Goal: Task Accomplishment & Management: Use online tool/utility

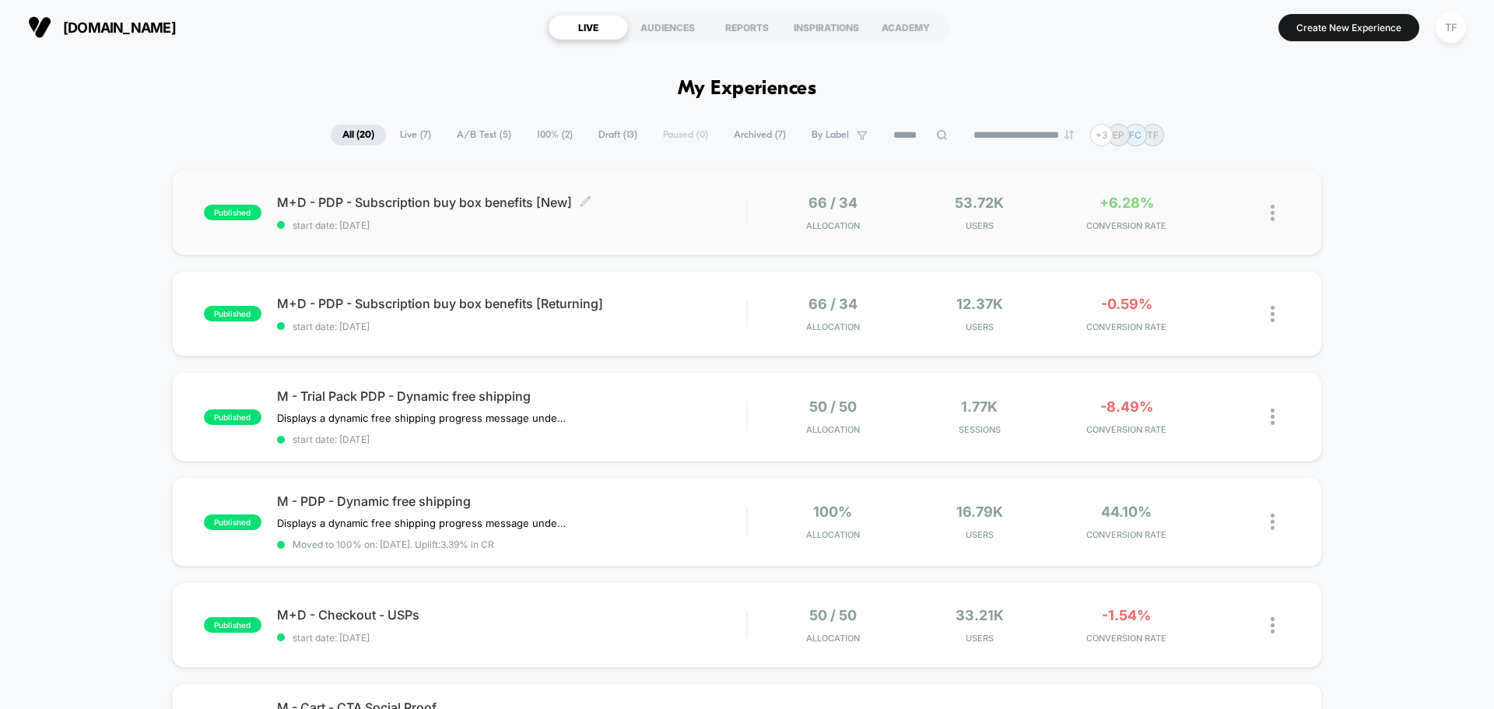
click at [678, 230] on span "start date: [DATE]" at bounding box center [511, 225] width 469 height 12
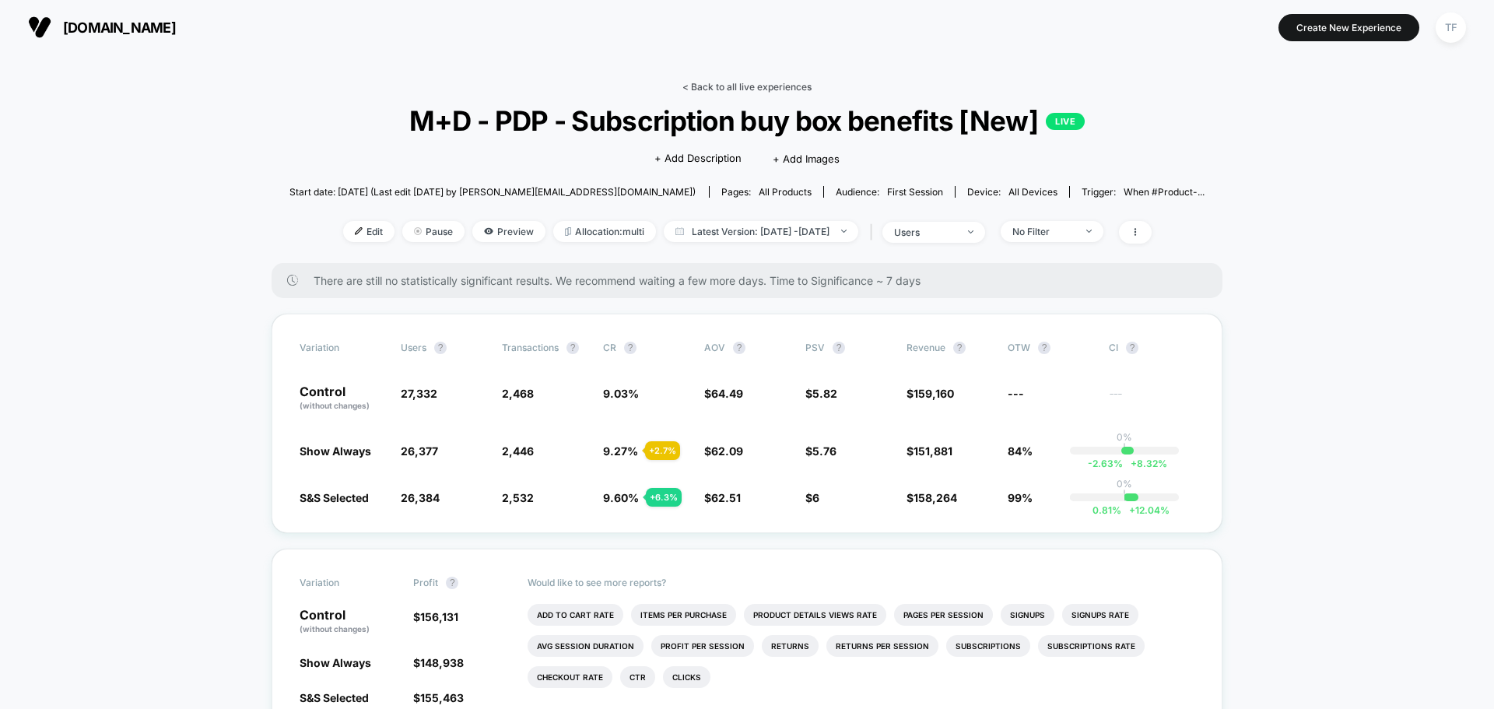
click at [766, 87] on link "< Back to all live experiences" at bounding box center [746, 87] width 129 height 12
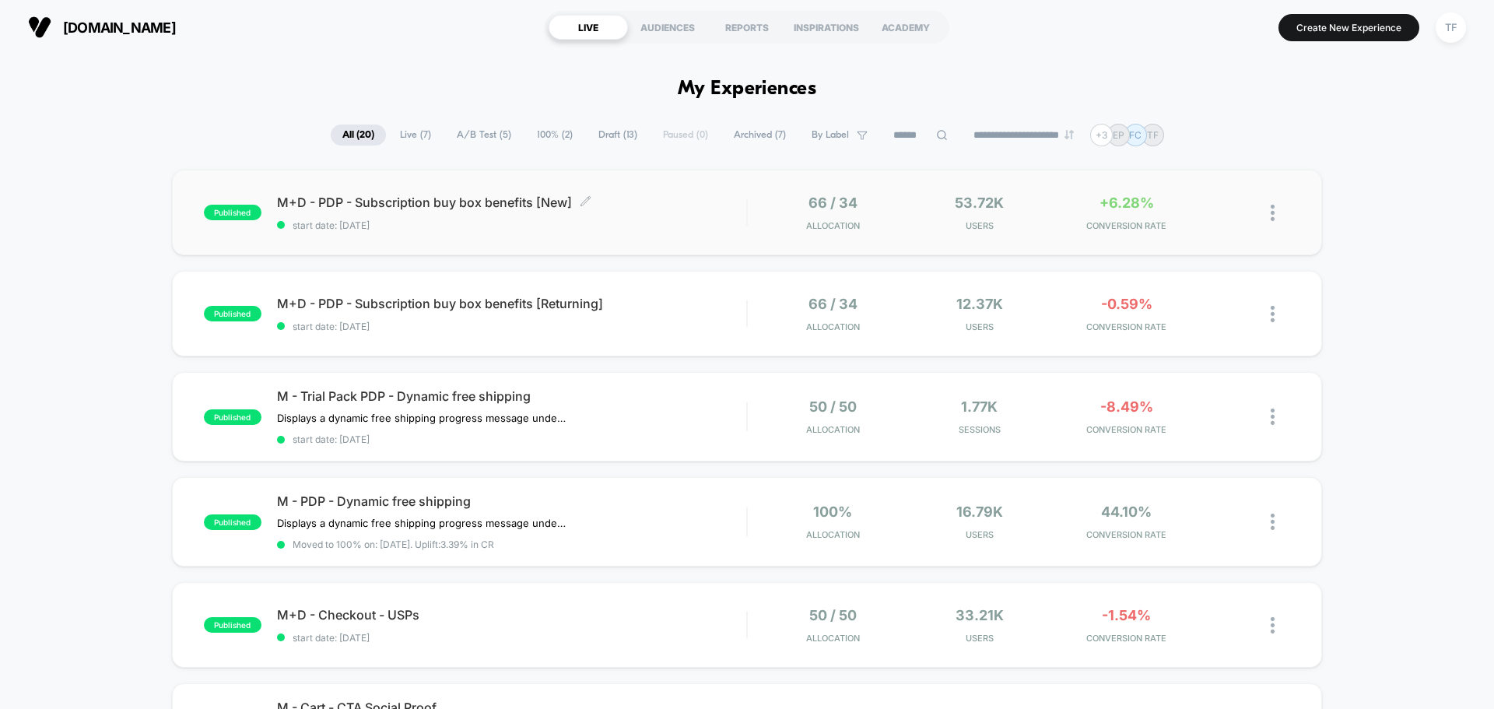
click at [626, 222] on span "start date: [DATE]" at bounding box center [511, 225] width 469 height 12
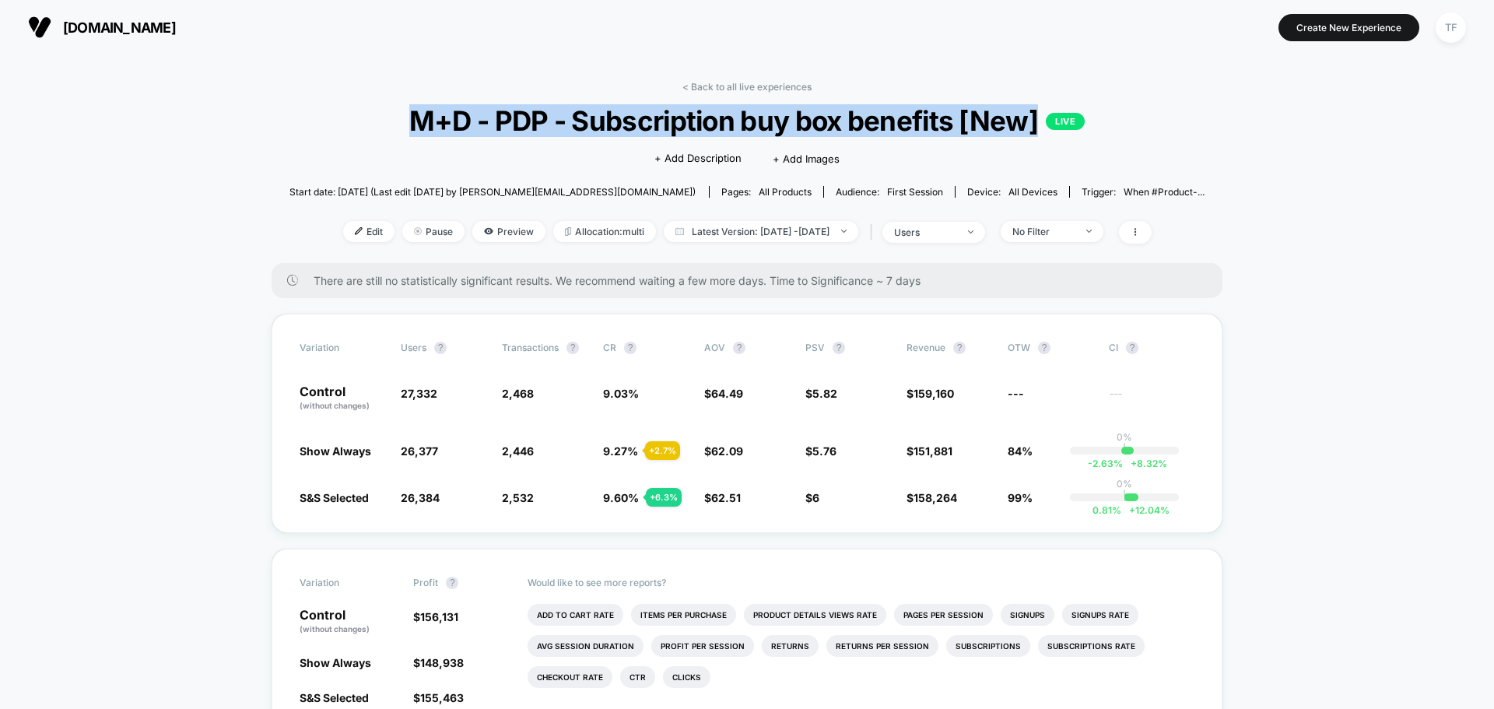
drag, startPoint x: 412, startPoint y: 119, endPoint x: 1039, endPoint y: 134, distance: 626.5
click at [1039, 134] on span "M+D - PDP - Subscription buy box benefits [New] LIVE" at bounding box center [747, 120] width 824 height 33
copy span "M+D - PDP - Subscription buy box benefits [New]"
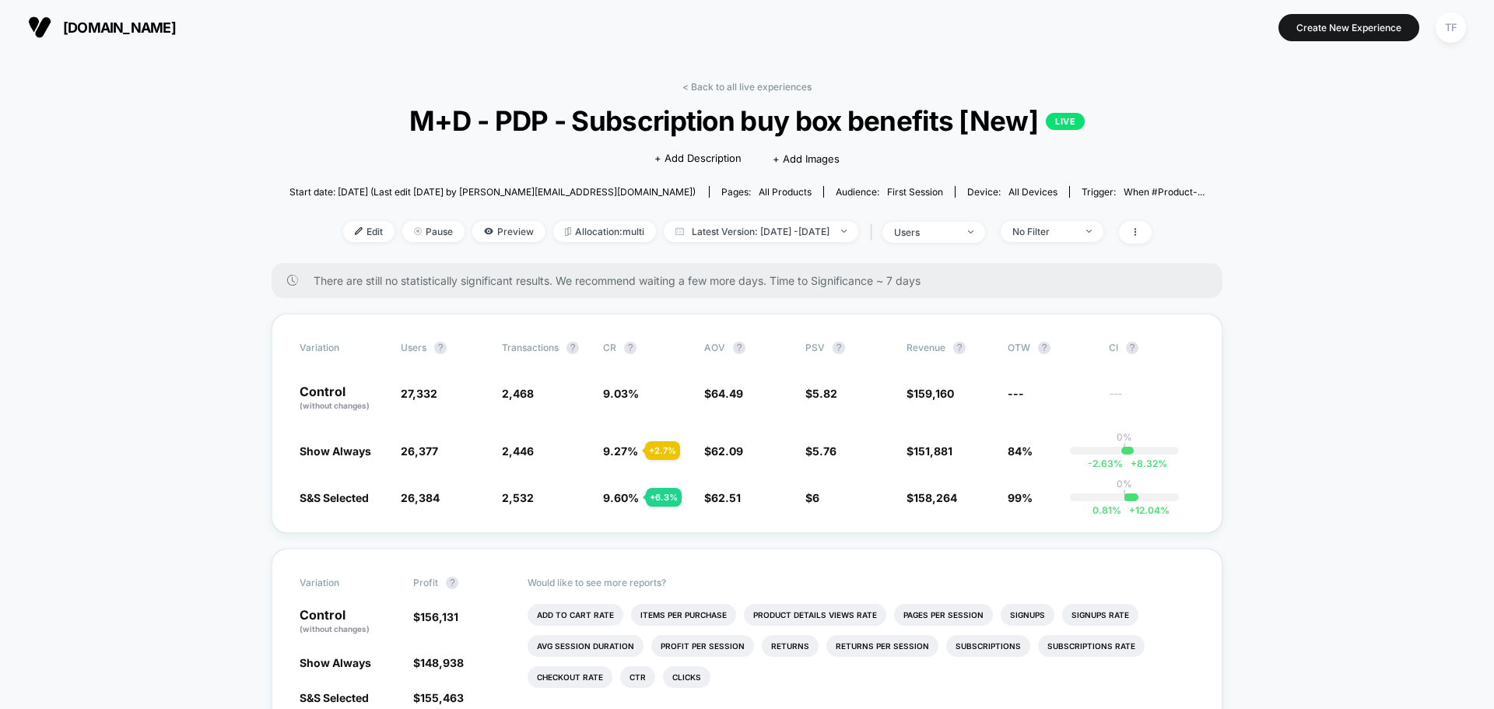
click at [760, 85] on link "< Back to all live experiences" at bounding box center [746, 87] width 129 height 12
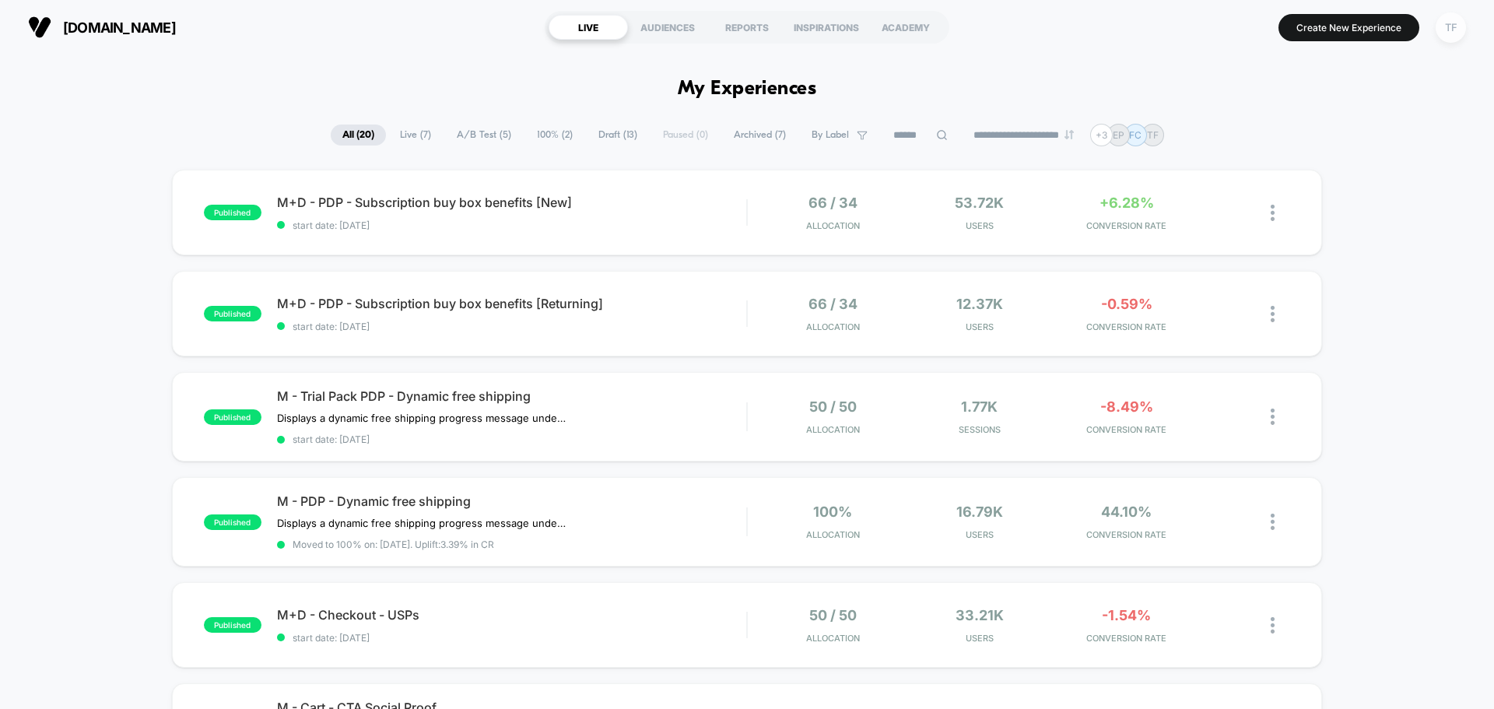
click at [1447, 30] on div "TF" at bounding box center [1450, 27] width 30 height 30
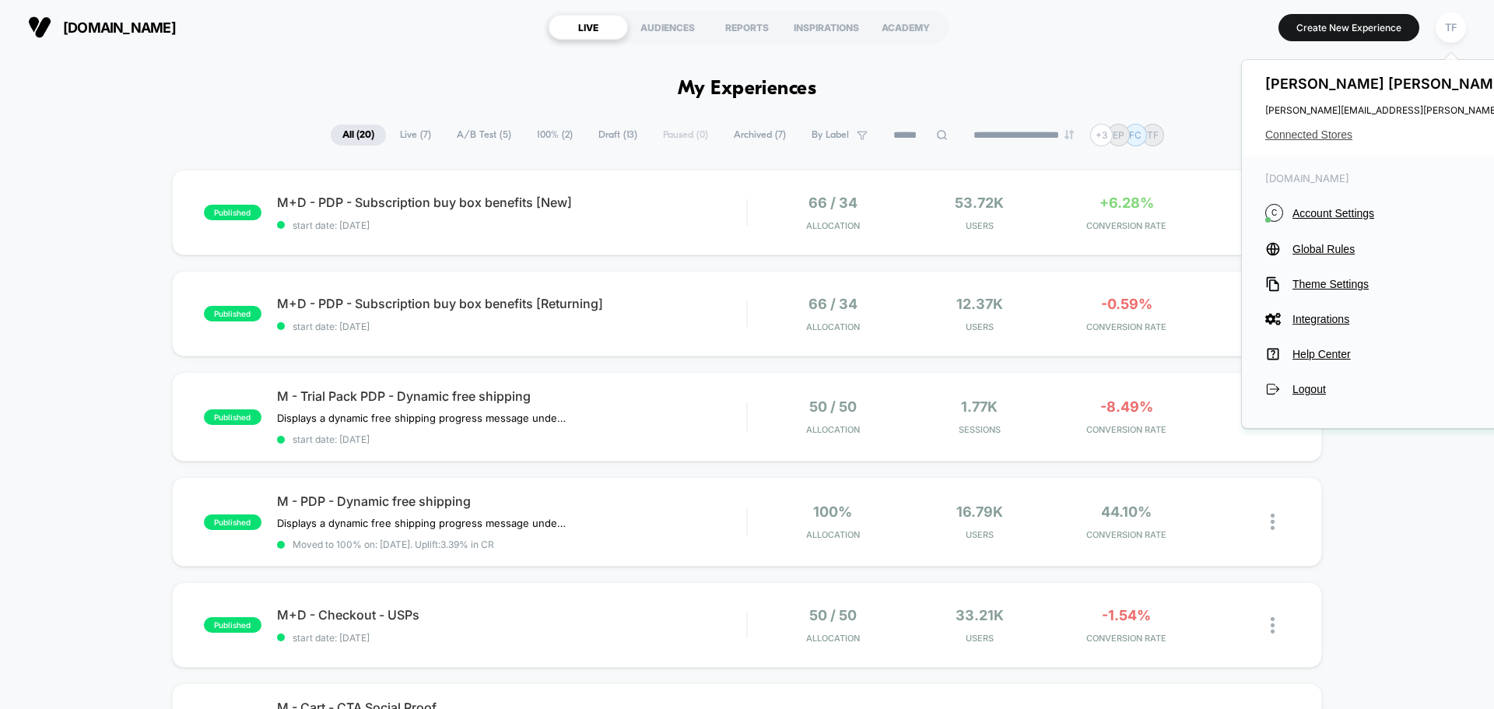
click at [1298, 140] on span "Connected Stores" at bounding box center [1419, 134] width 309 height 12
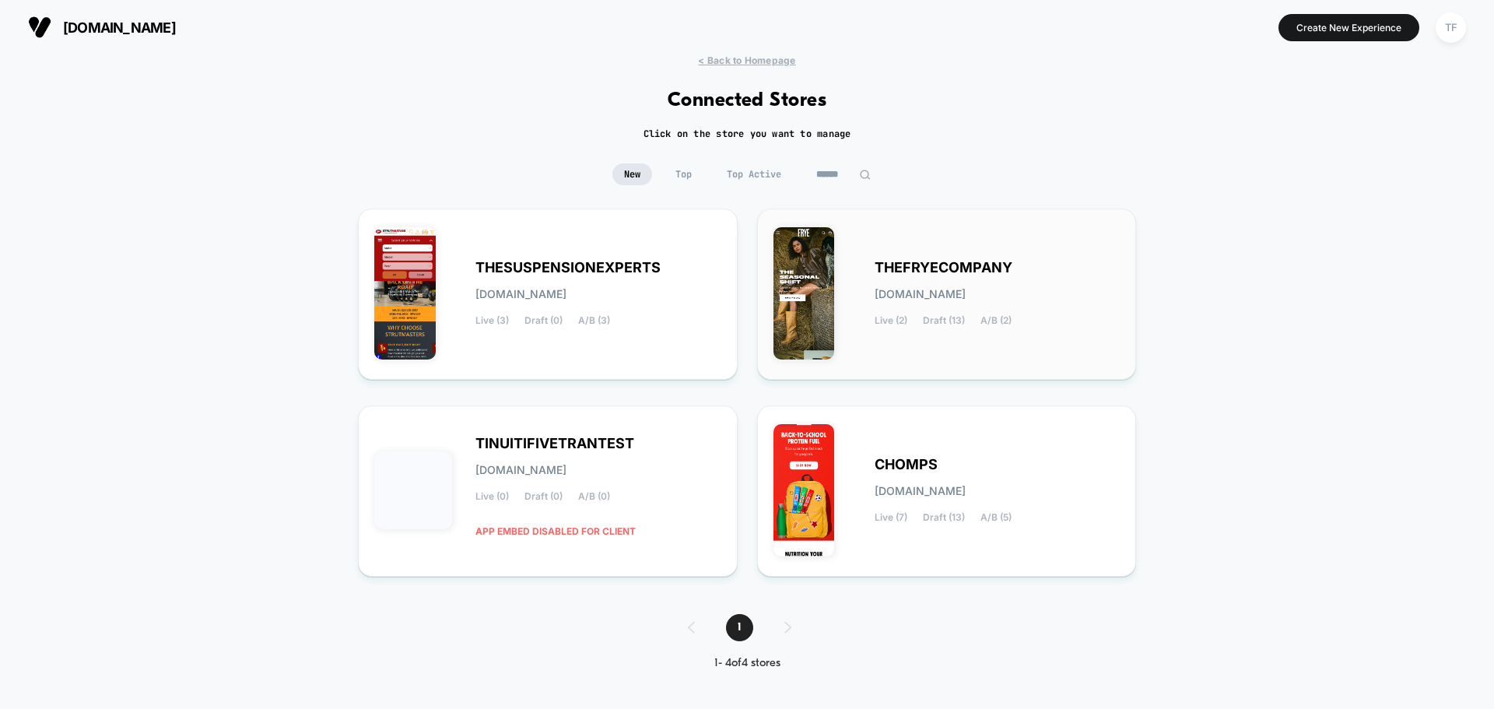
click at [967, 306] on div "THEFRYECOMPANY [DOMAIN_NAME] Live (2) Draft (13) A/B (2)" at bounding box center [997, 294] width 246 height 64
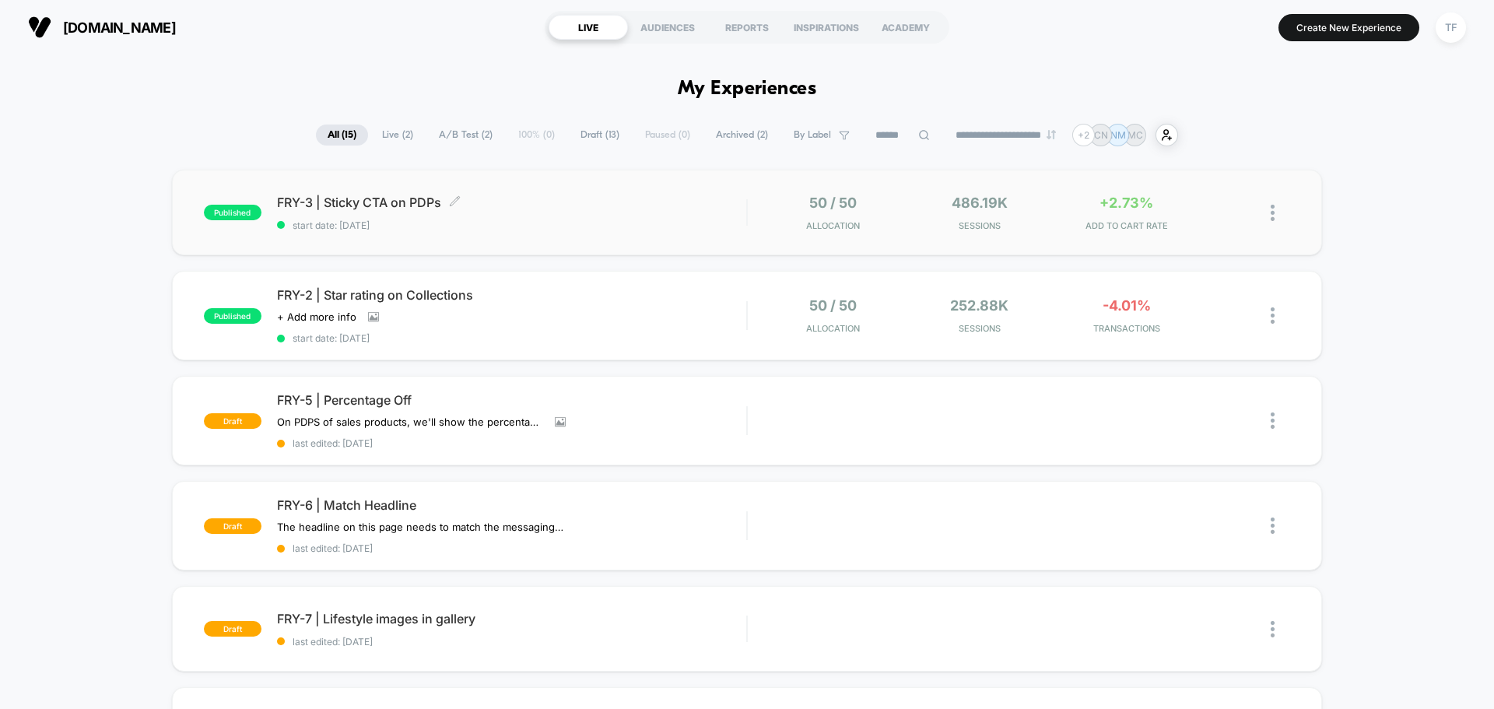
click at [555, 226] on span "start date: [DATE]" at bounding box center [511, 225] width 469 height 12
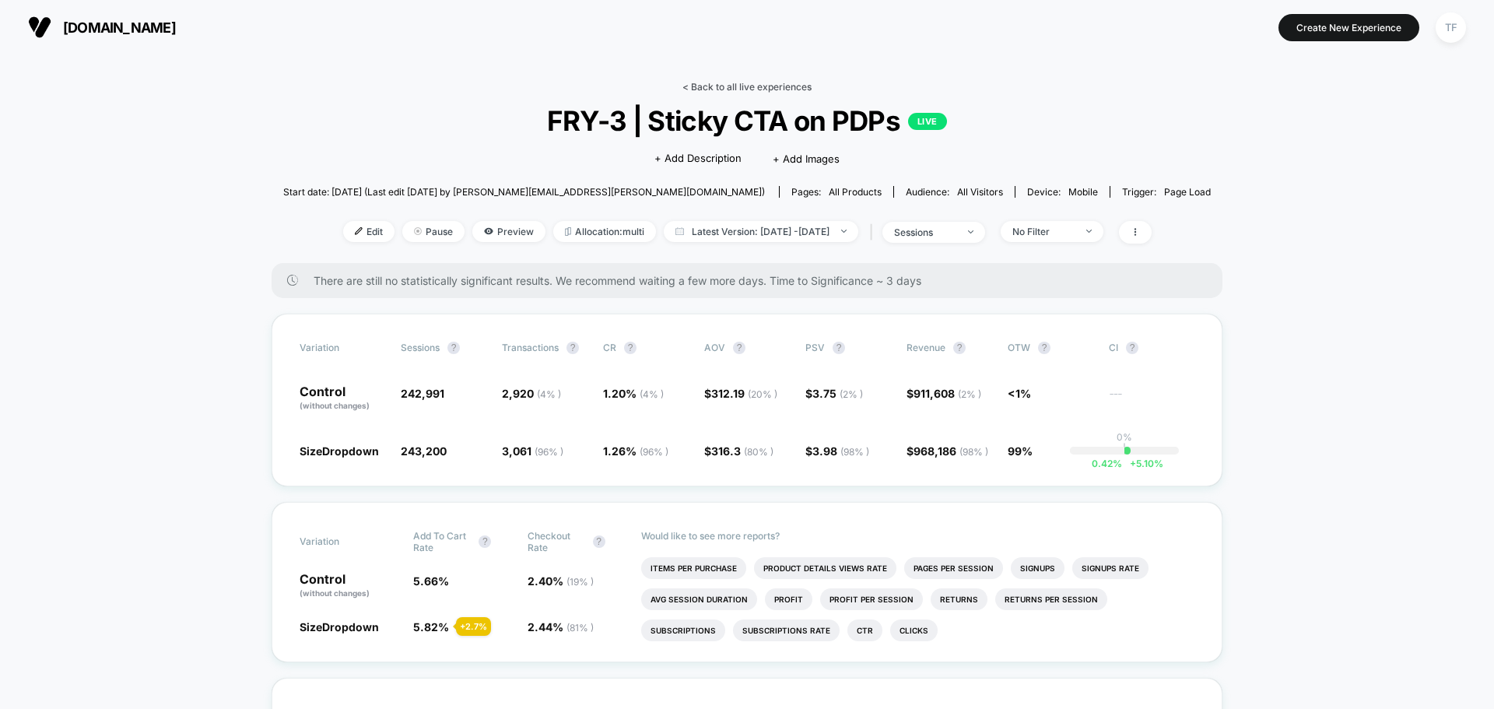
click at [764, 84] on link "< Back to all live experiences" at bounding box center [746, 87] width 129 height 12
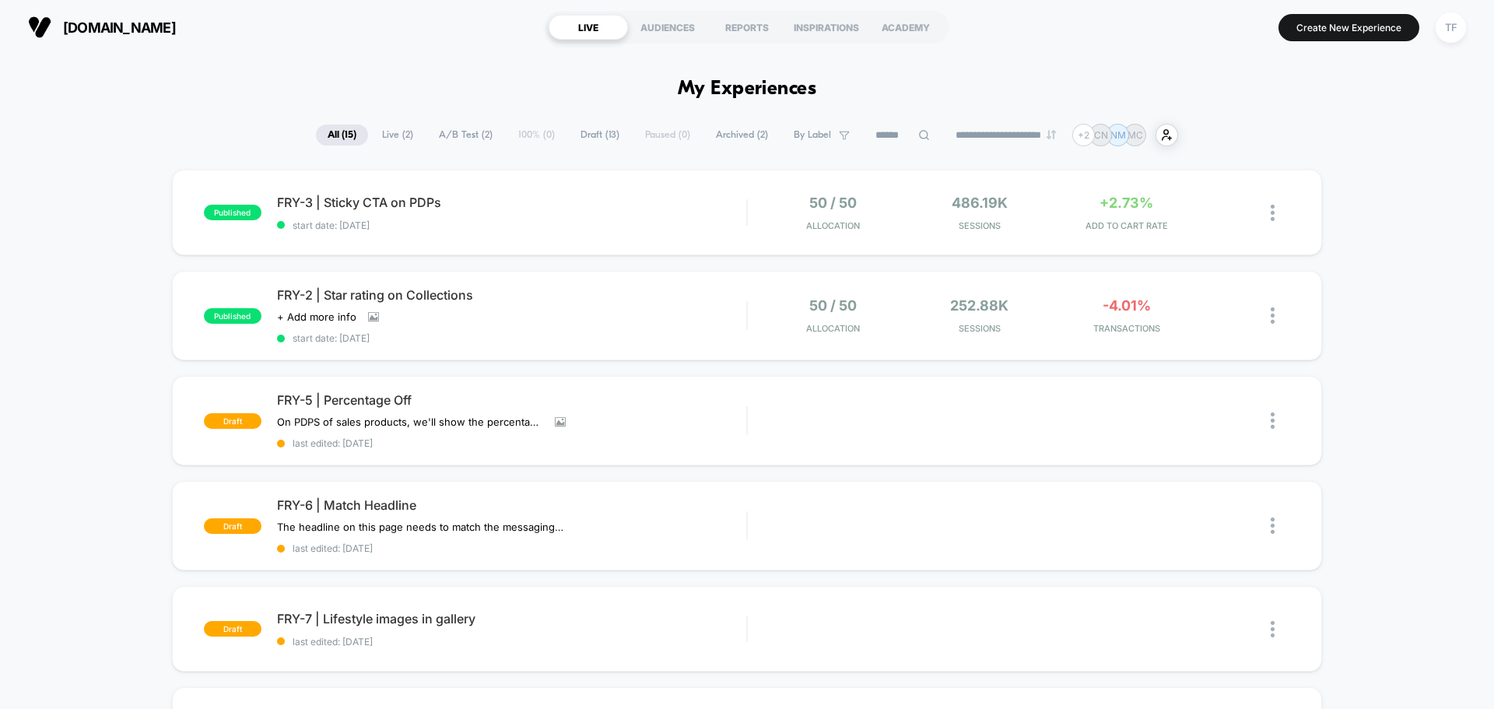
click at [729, 131] on span "Archived ( 2 )" at bounding box center [741, 134] width 75 height 21
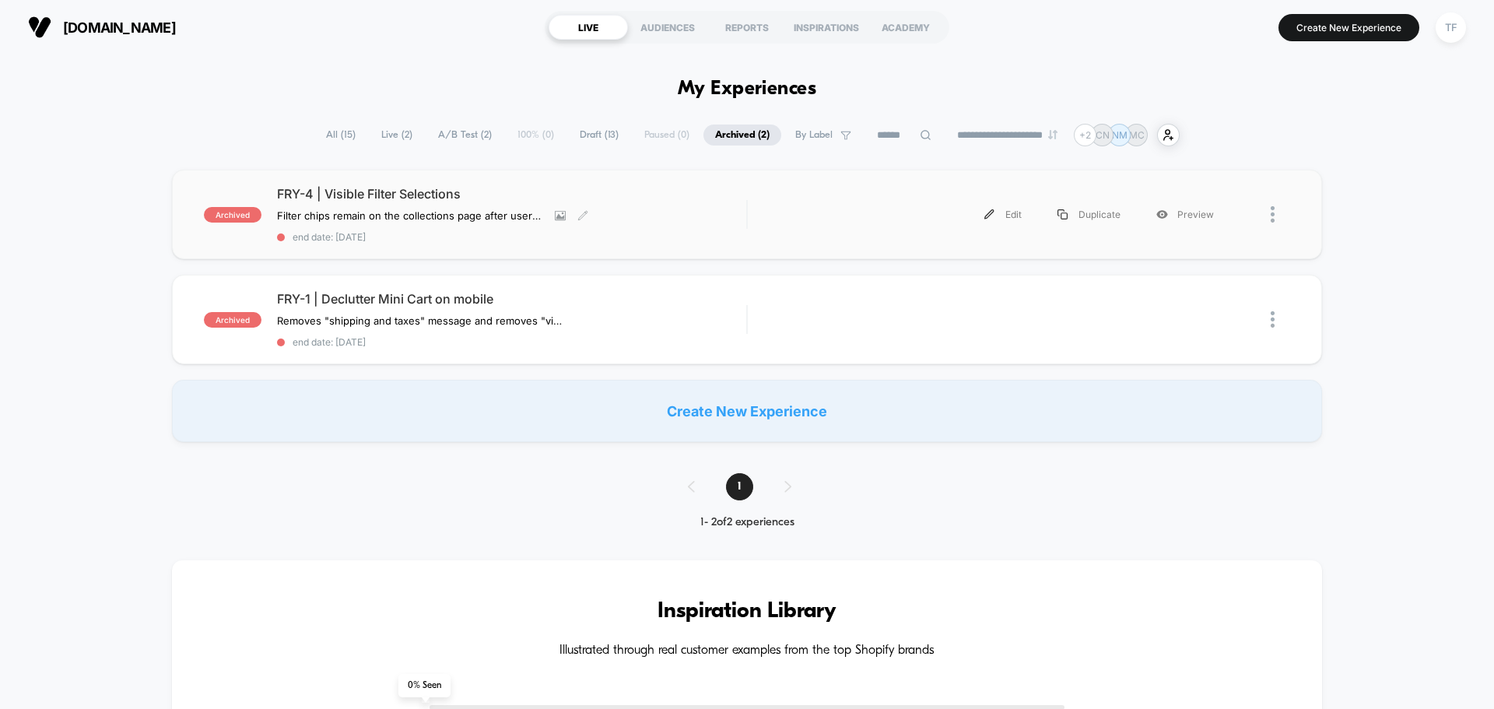
click at [625, 226] on div "FRY-4 | Visible Filter Selections Filter chips remain on the collections page a…" at bounding box center [511, 214] width 469 height 57
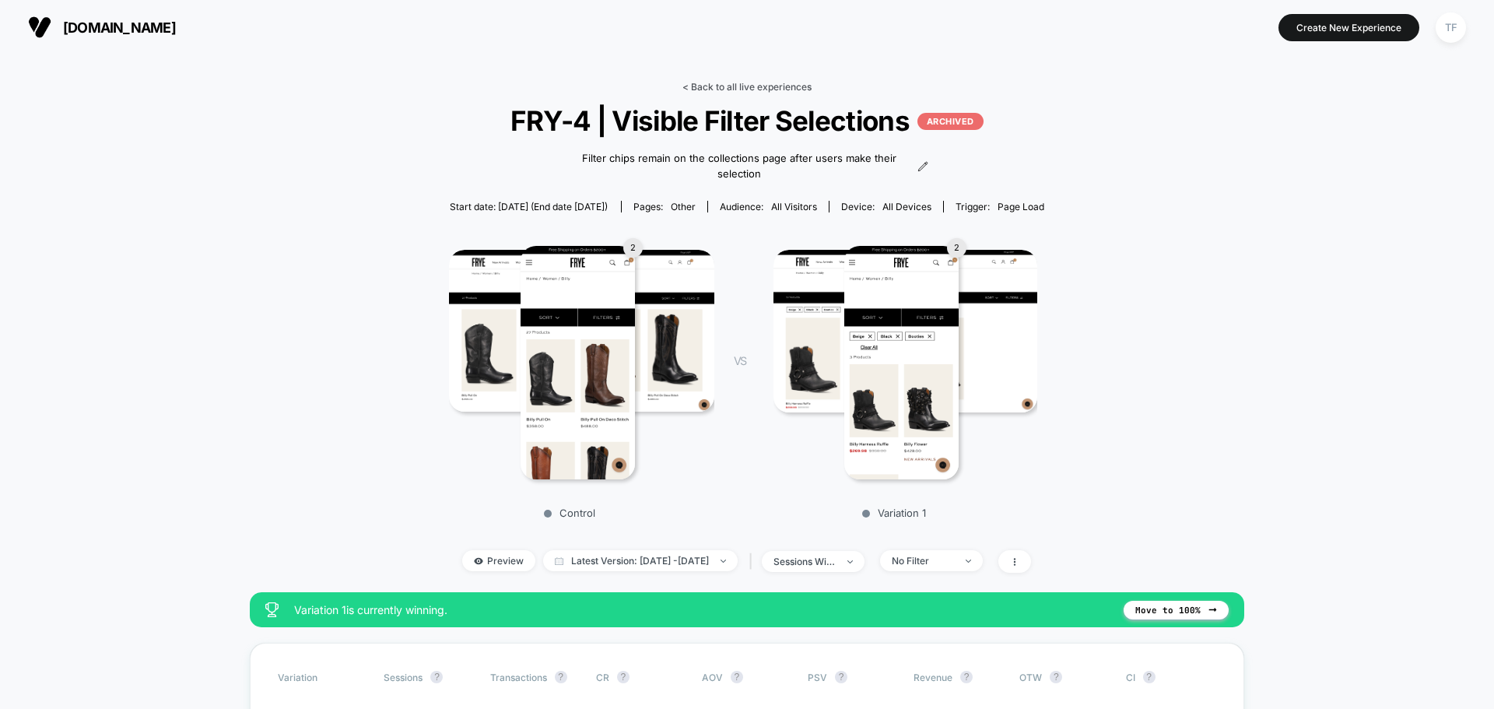
click at [734, 82] on link "< Back to all live experiences" at bounding box center [746, 87] width 129 height 12
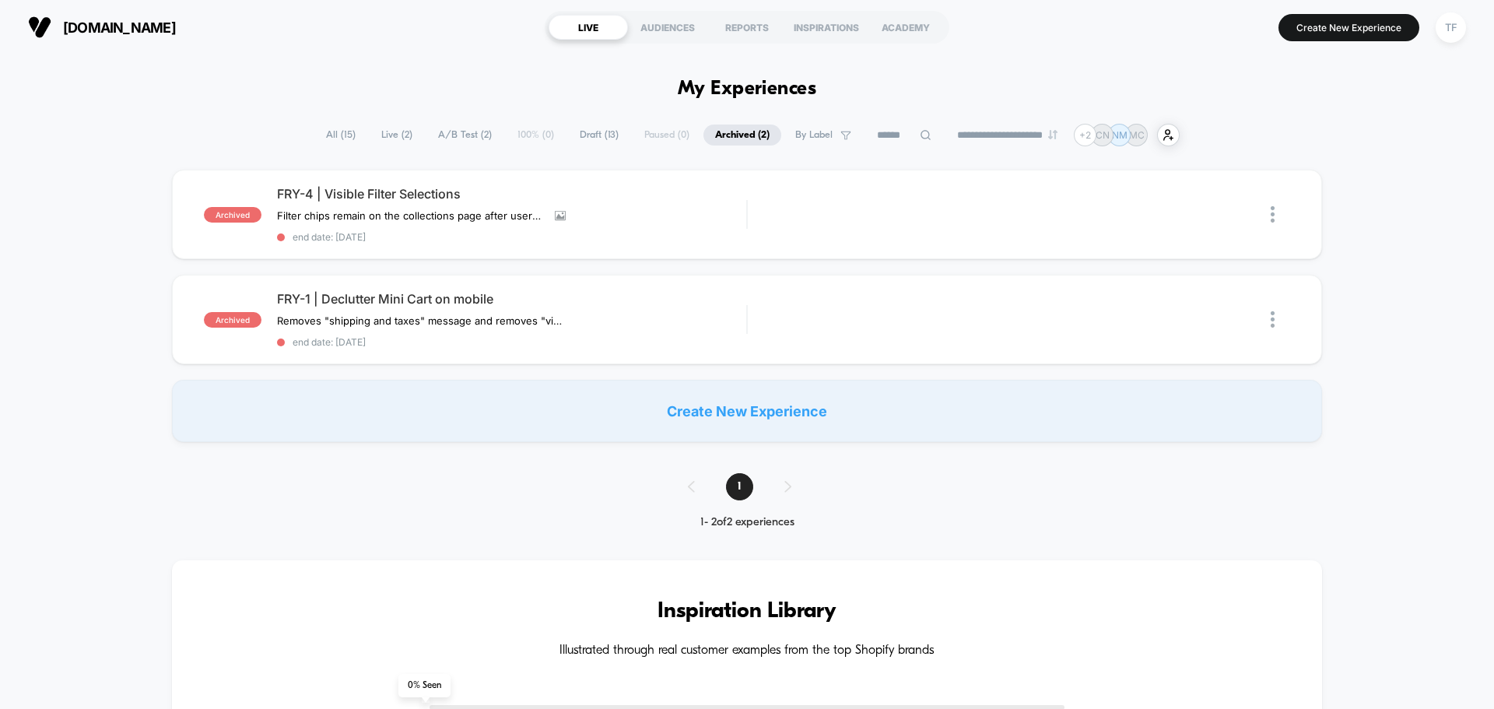
click at [326, 135] on span "All ( 15 )" at bounding box center [340, 134] width 53 height 21
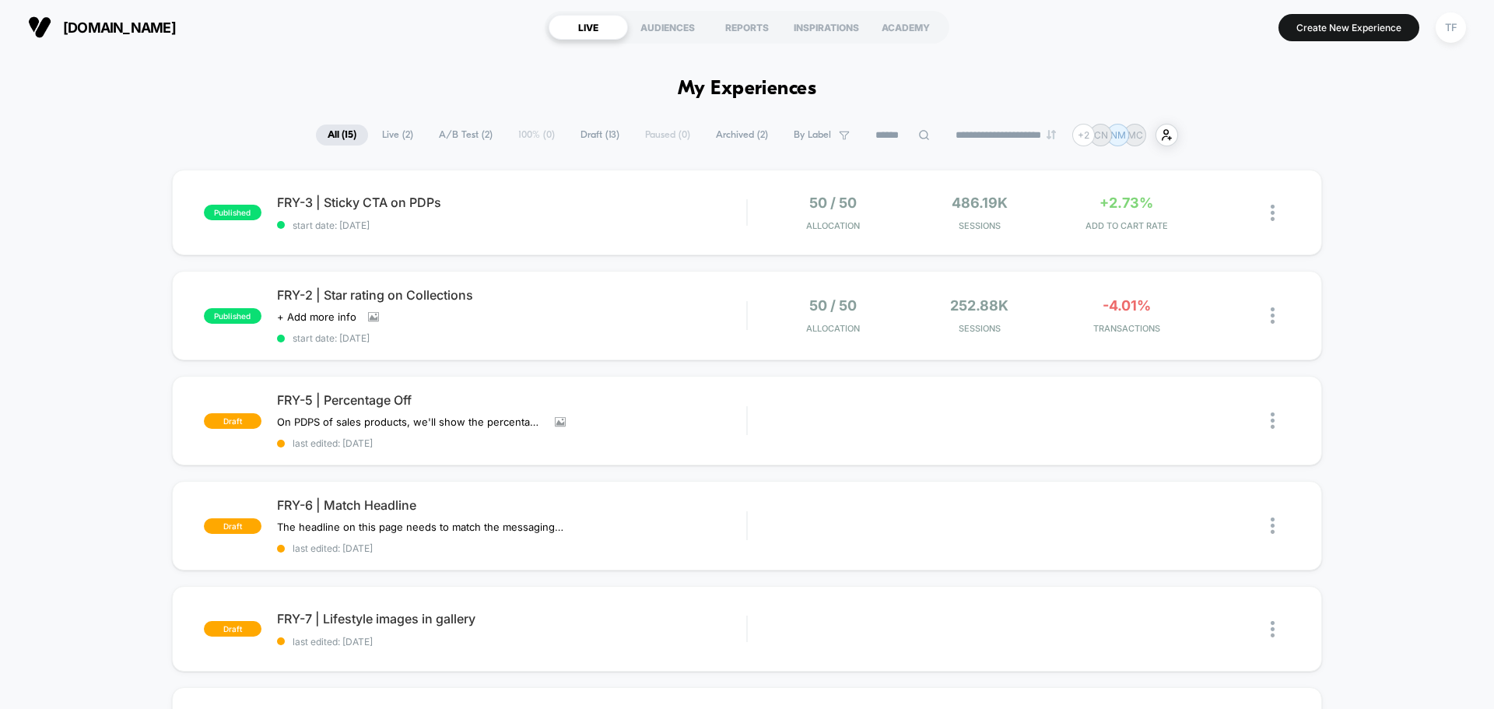
click at [725, 136] on span "Archived ( 2 )" at bounding box center [741, 134] width 75 height 21
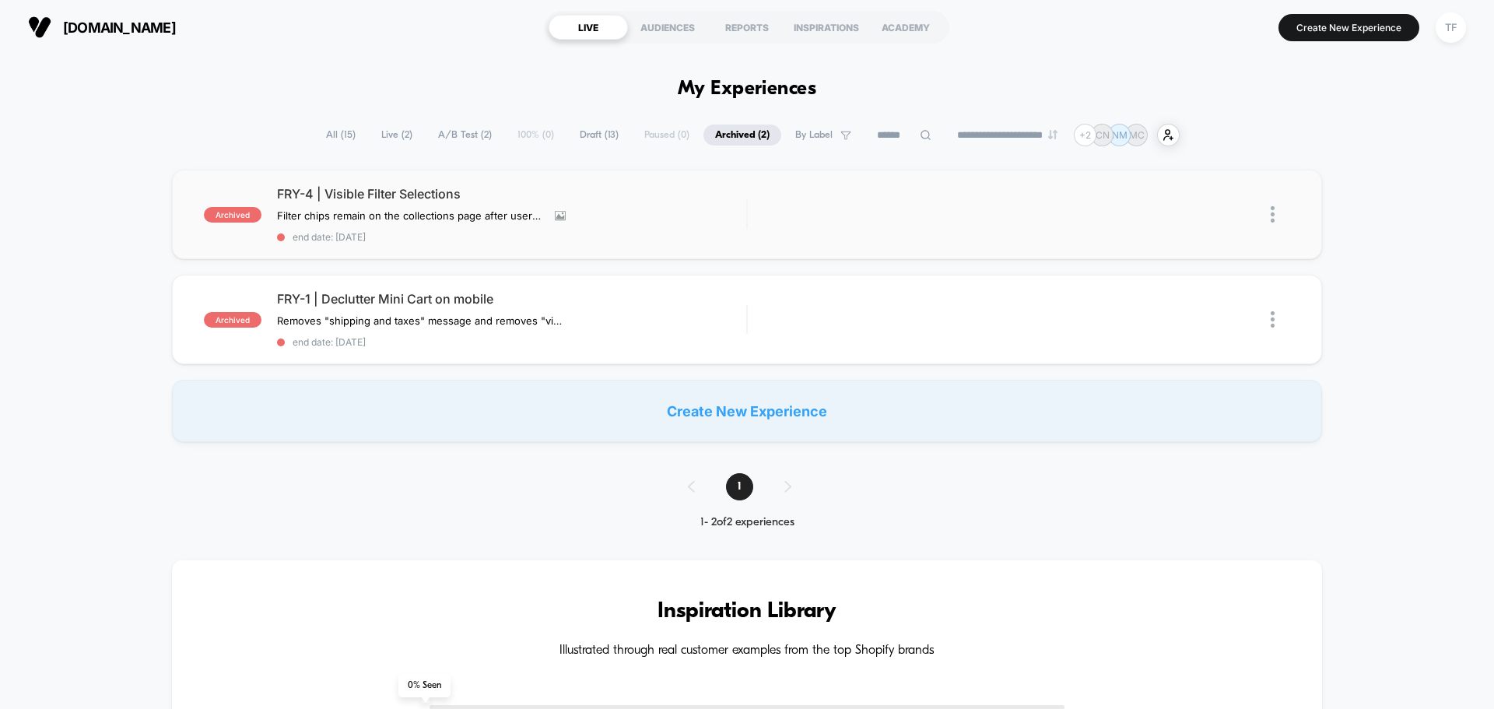
click at [1271, 218] on img at bounding box center [1272, 214] width 4 height 16
click at [742, 233] on span "end date: [DATE]" at bounding box center [511, 237] width 469 height 12
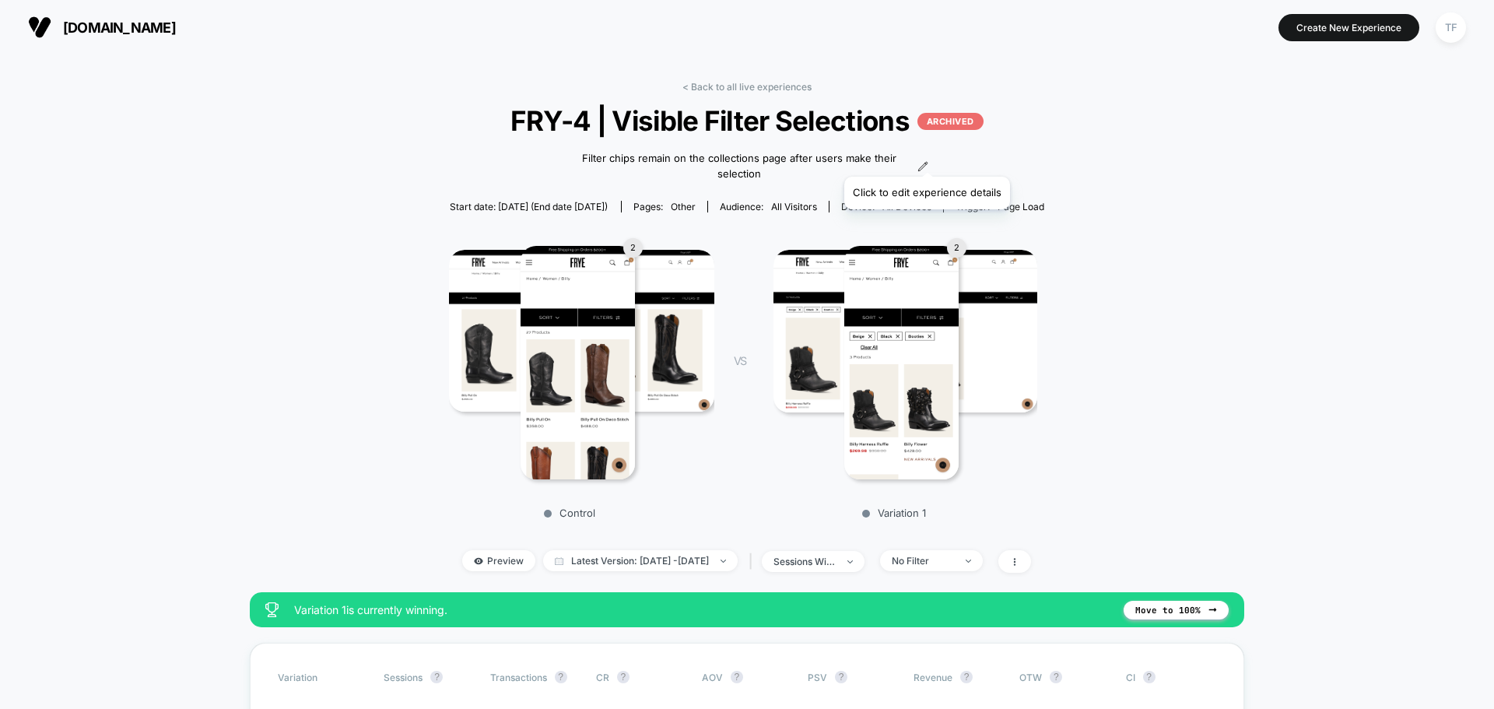
click at [926, 161] on icon at bounding box center [922, 166] width 11 height 11
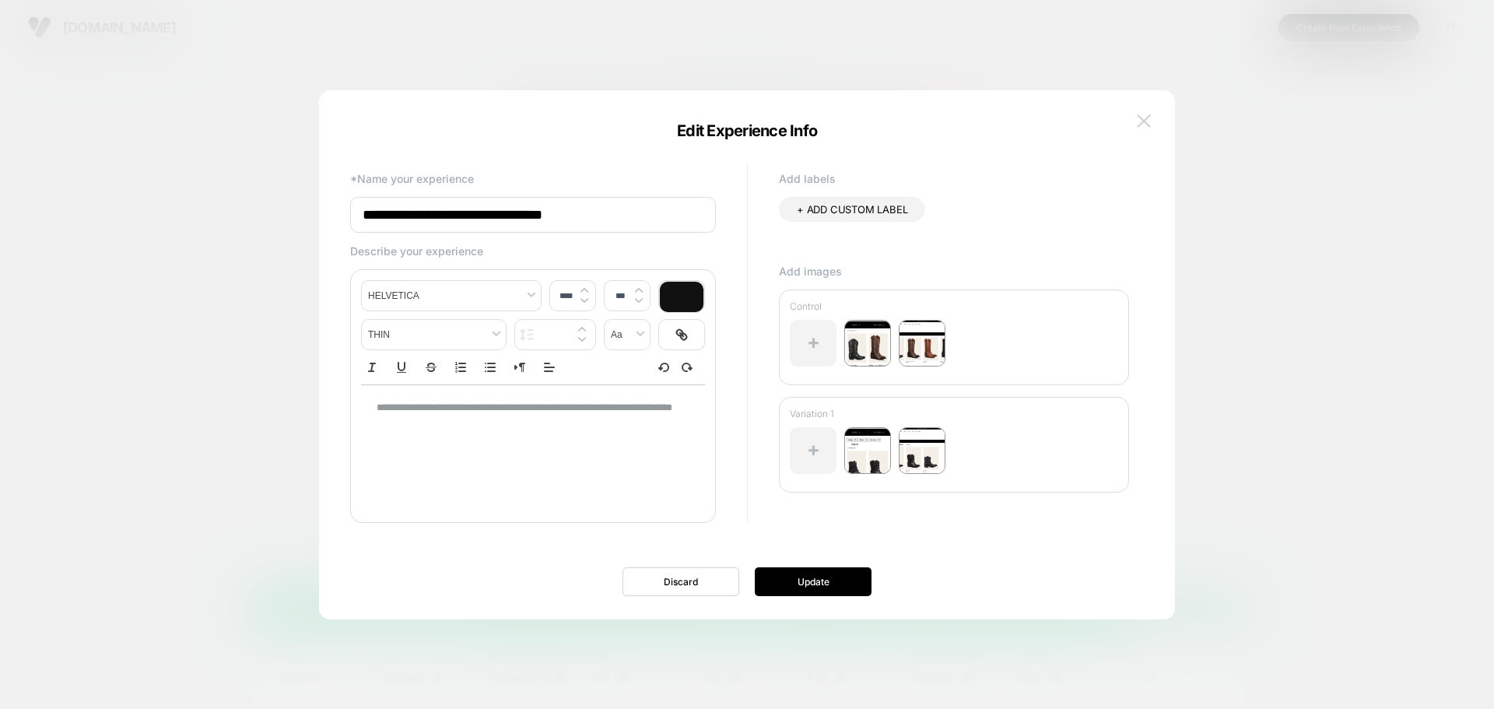
click at [1144, 121] on img at bounding box center [1144, 120] width 14 height 13
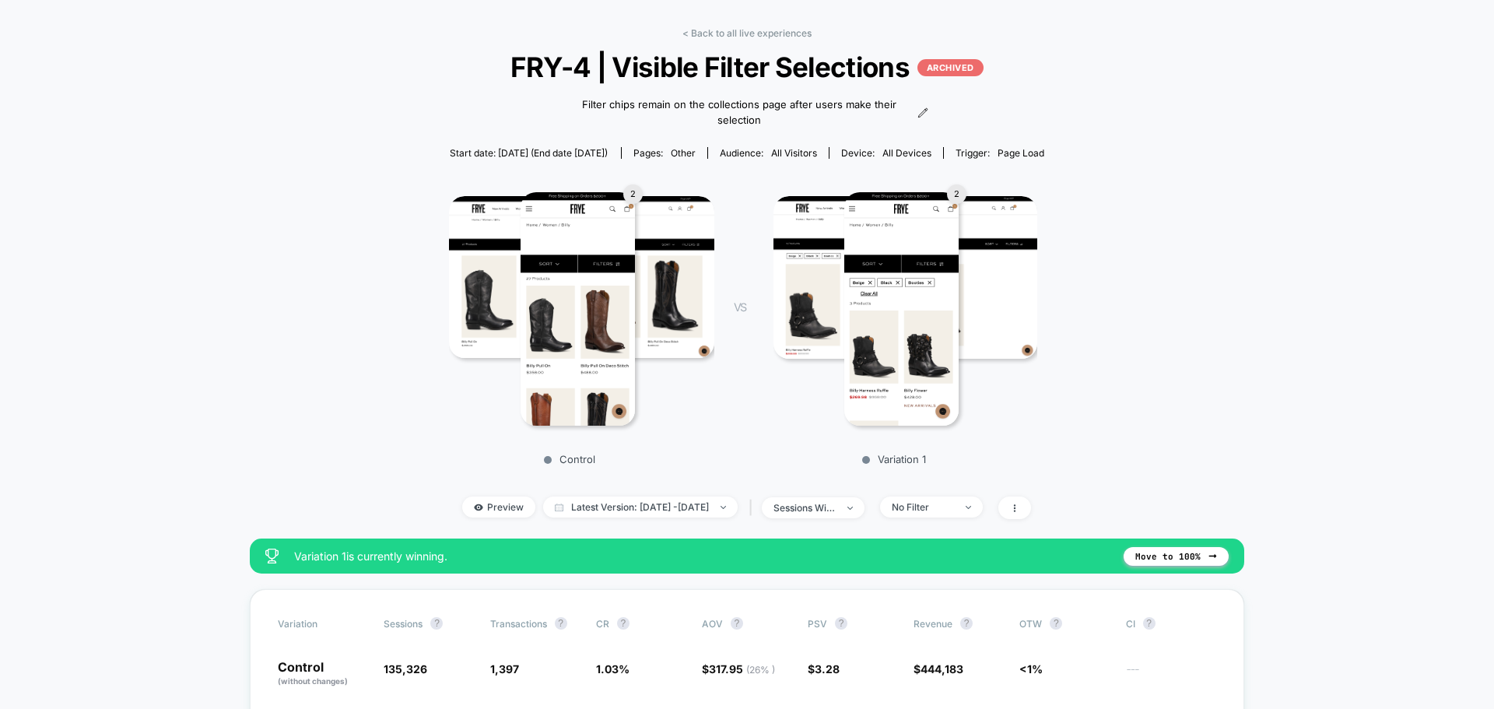
scroll to position [78, 0]
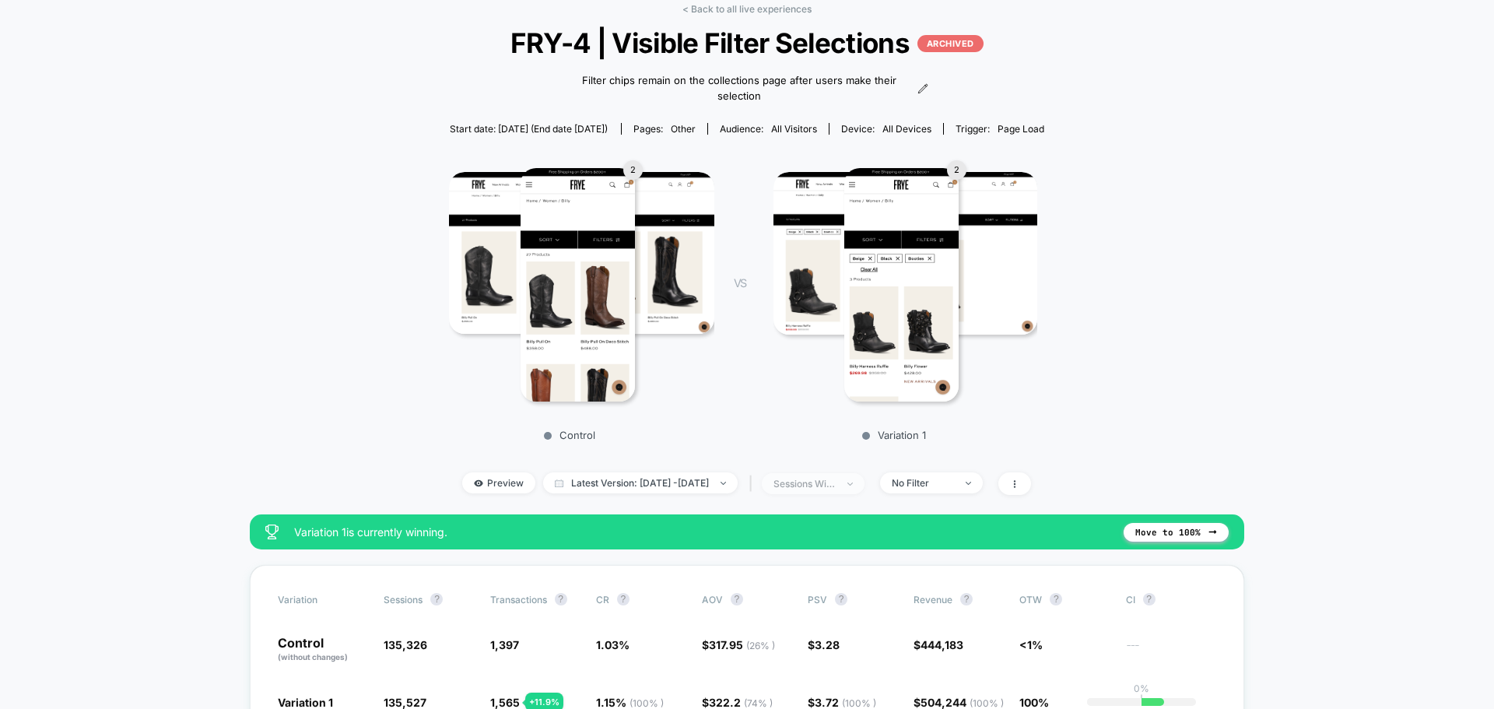
click at [864, 473] on span "sessions with impression" at bounding box center [813, 483] width 103 height 21
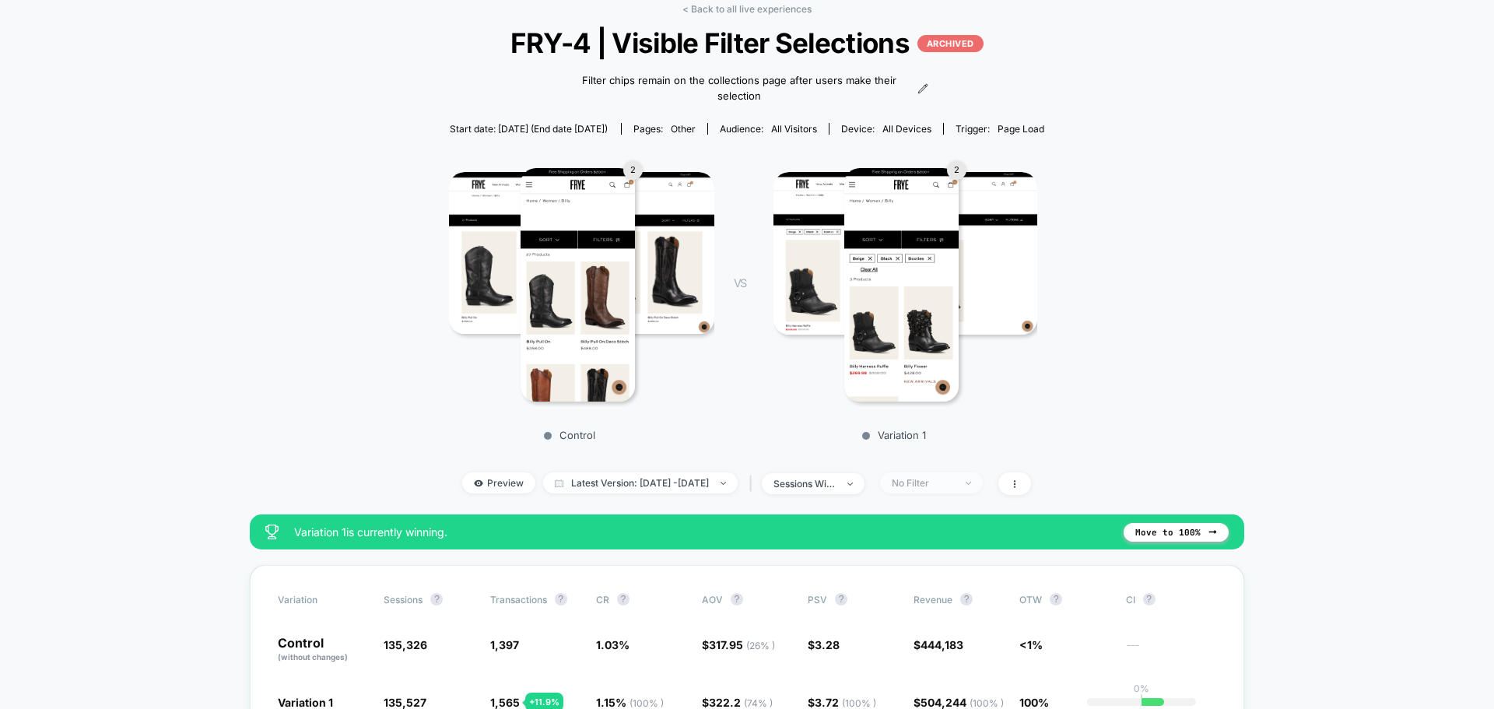
click at [983, 473] on span "No Filter" at bounding box center [931, 482] width 103 height 21
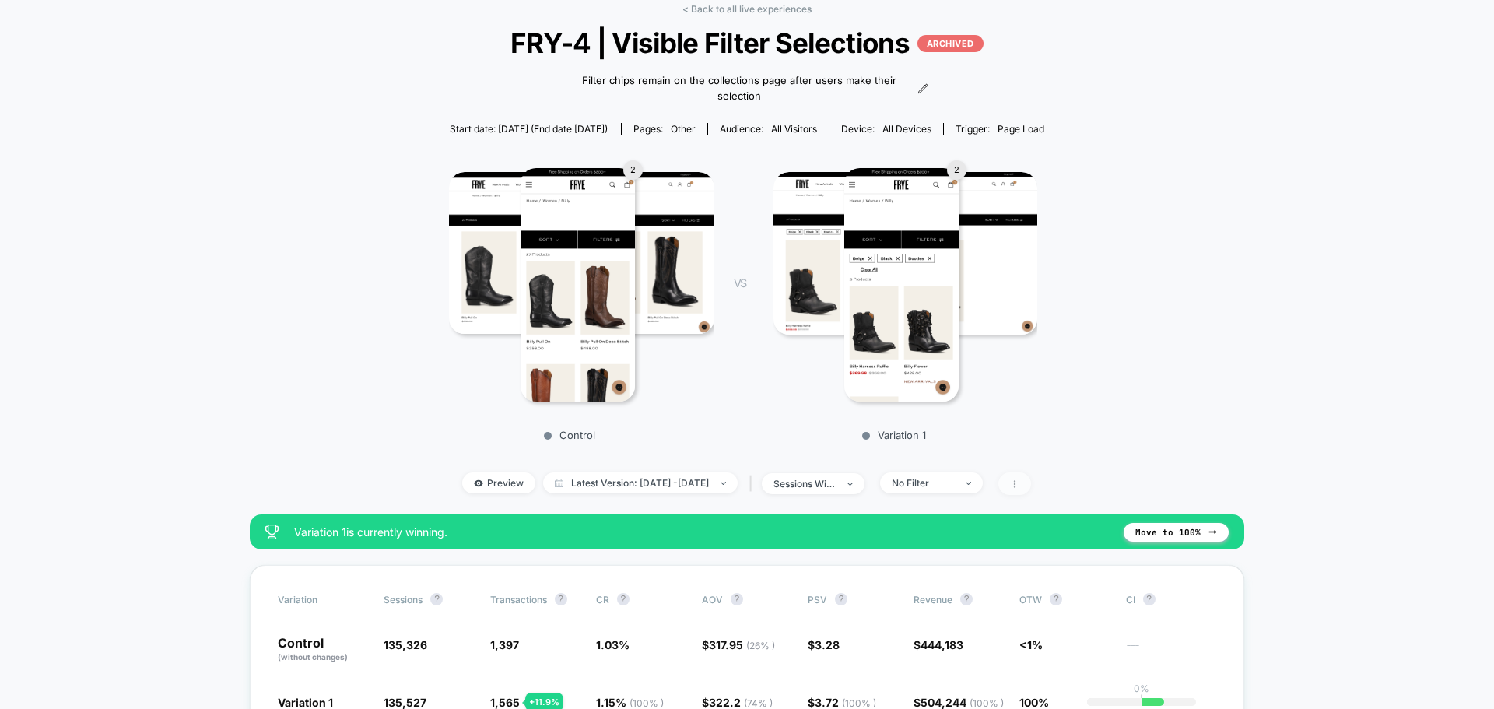
click at [1031, 475] on span at bounding box center [1014, 483] width 33 height 23
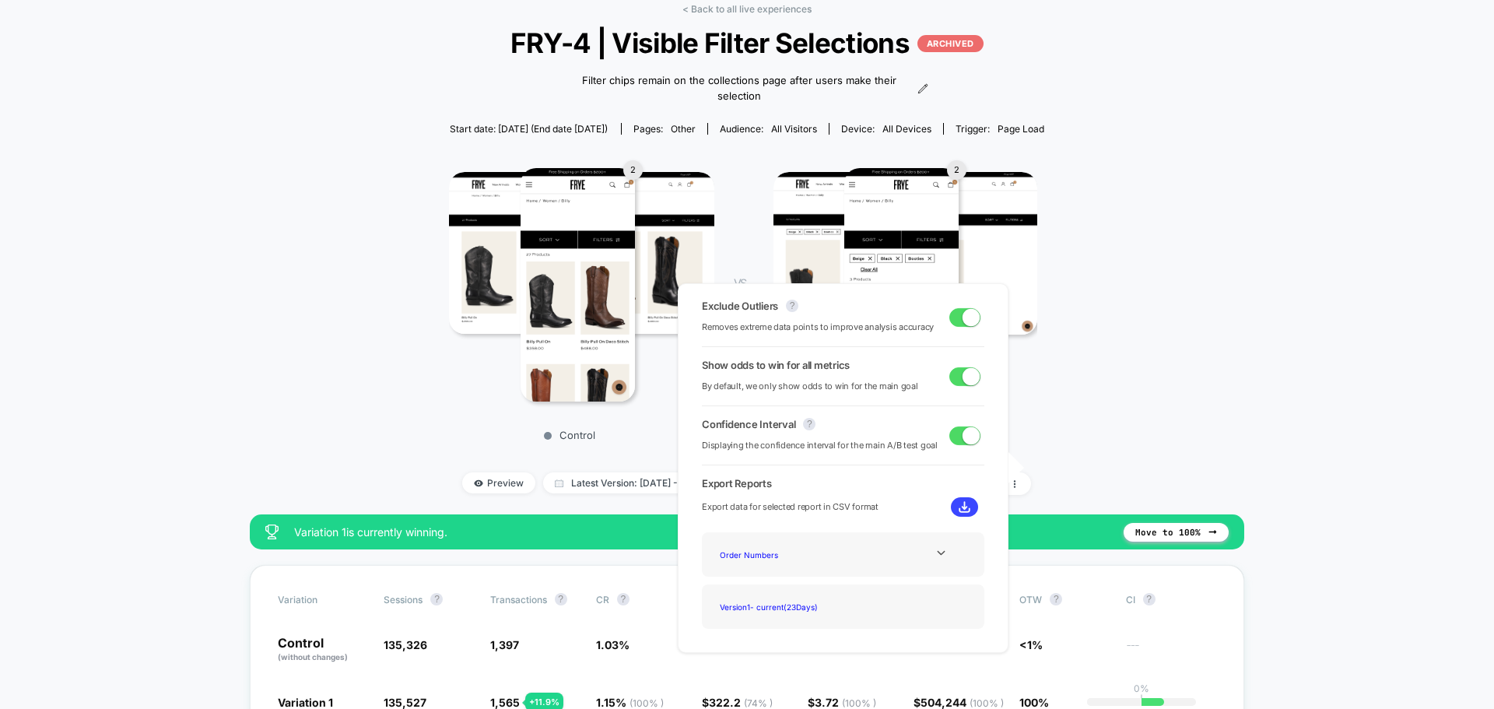
scroll to position [156, 0]
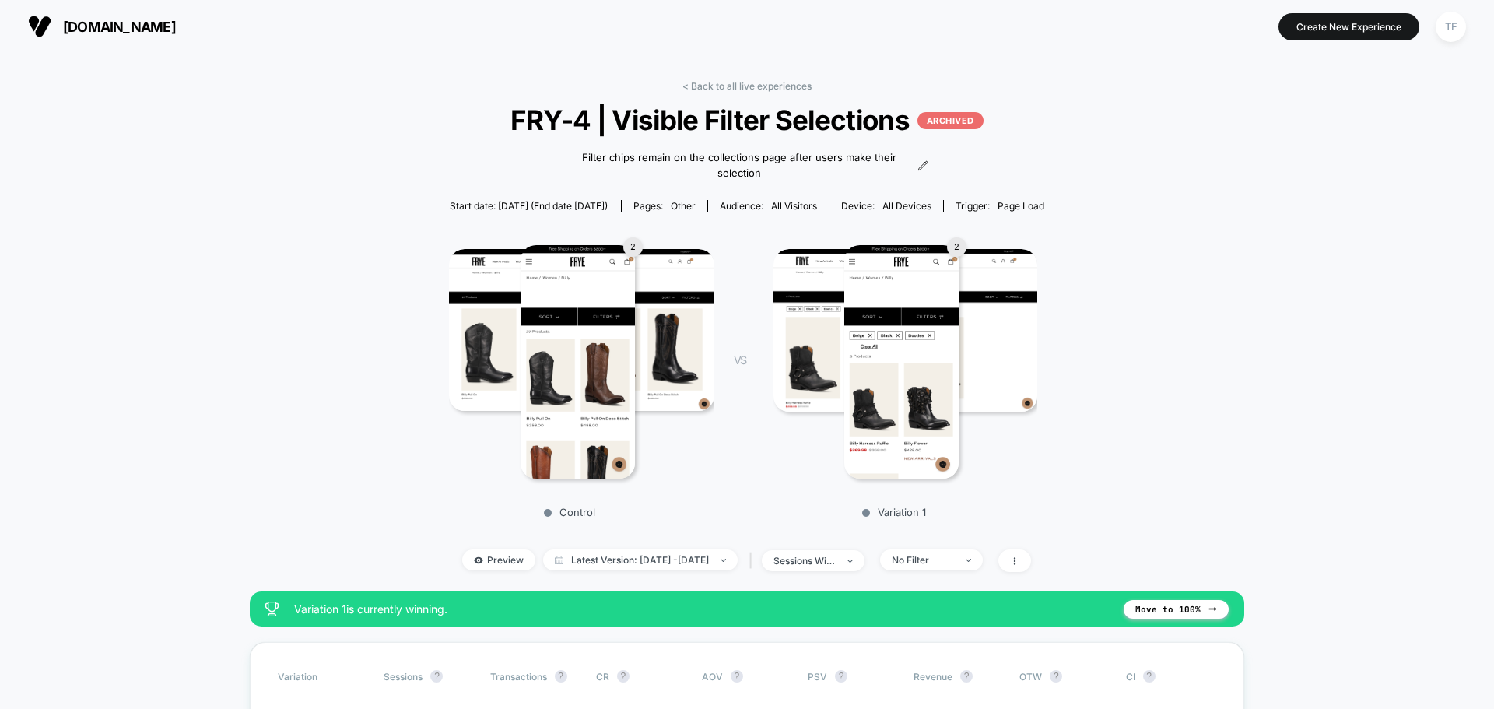
scroll to position [0, 0]
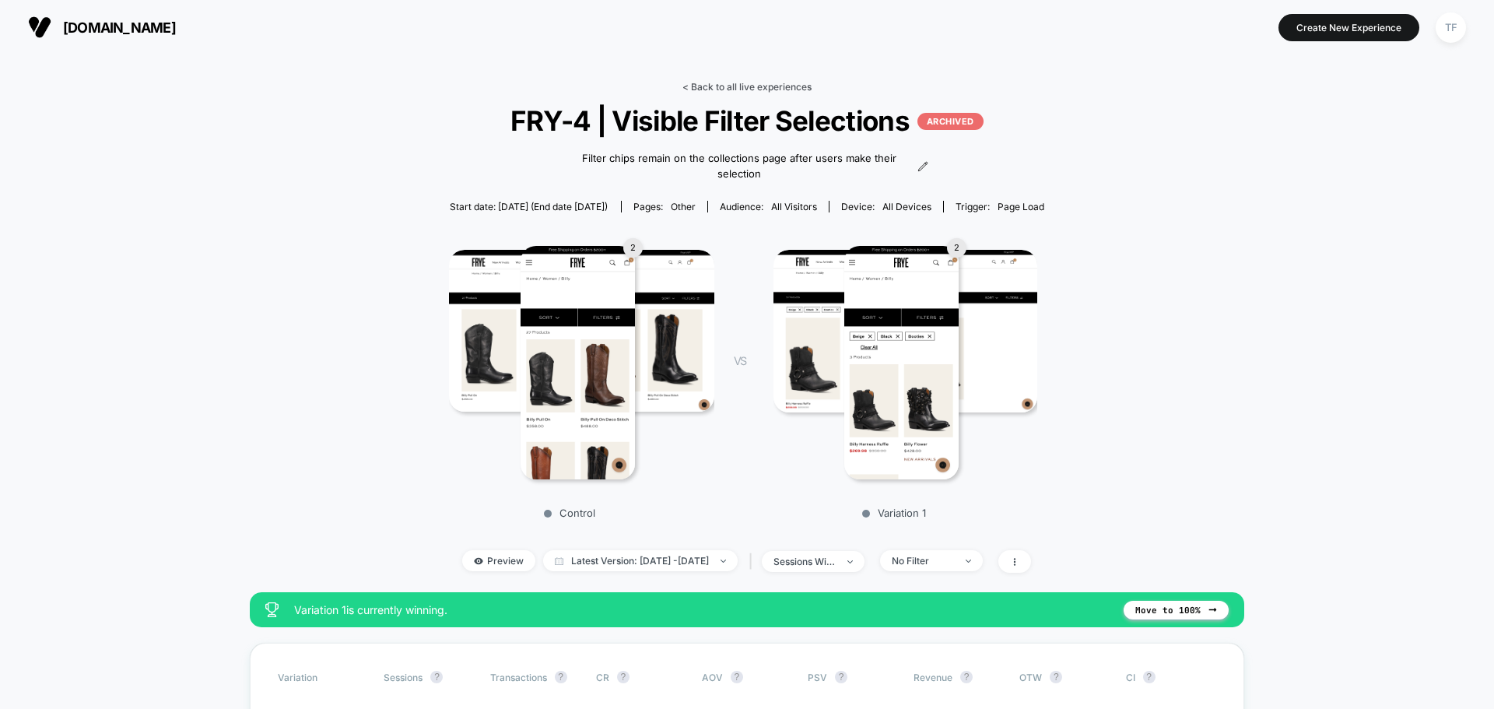
click at [740, 83] on link "< Back to all live experiences" at bounding box center [746, 87] width 129 height 12
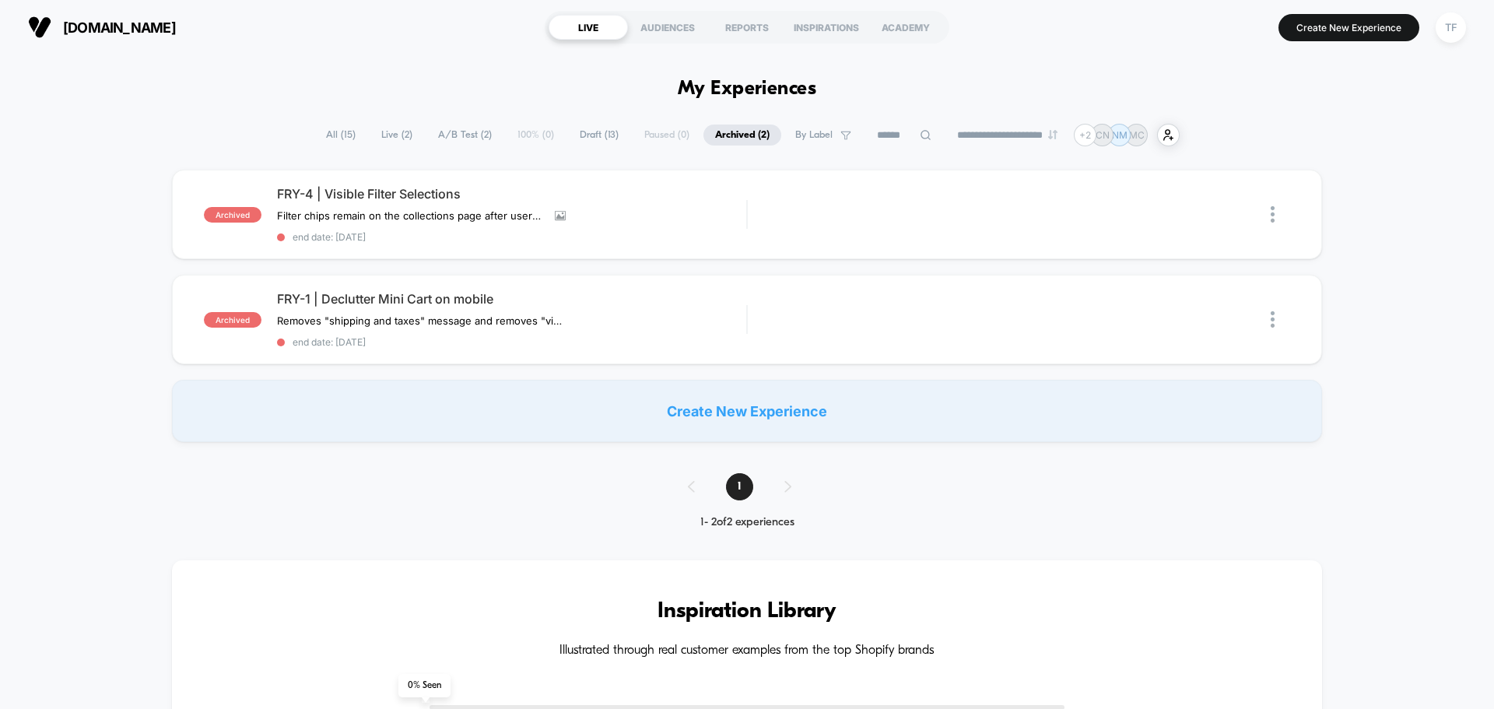
click at [327, 139] on span "All ( 15 )" at bounding box center [340, 134] width 53 height 21
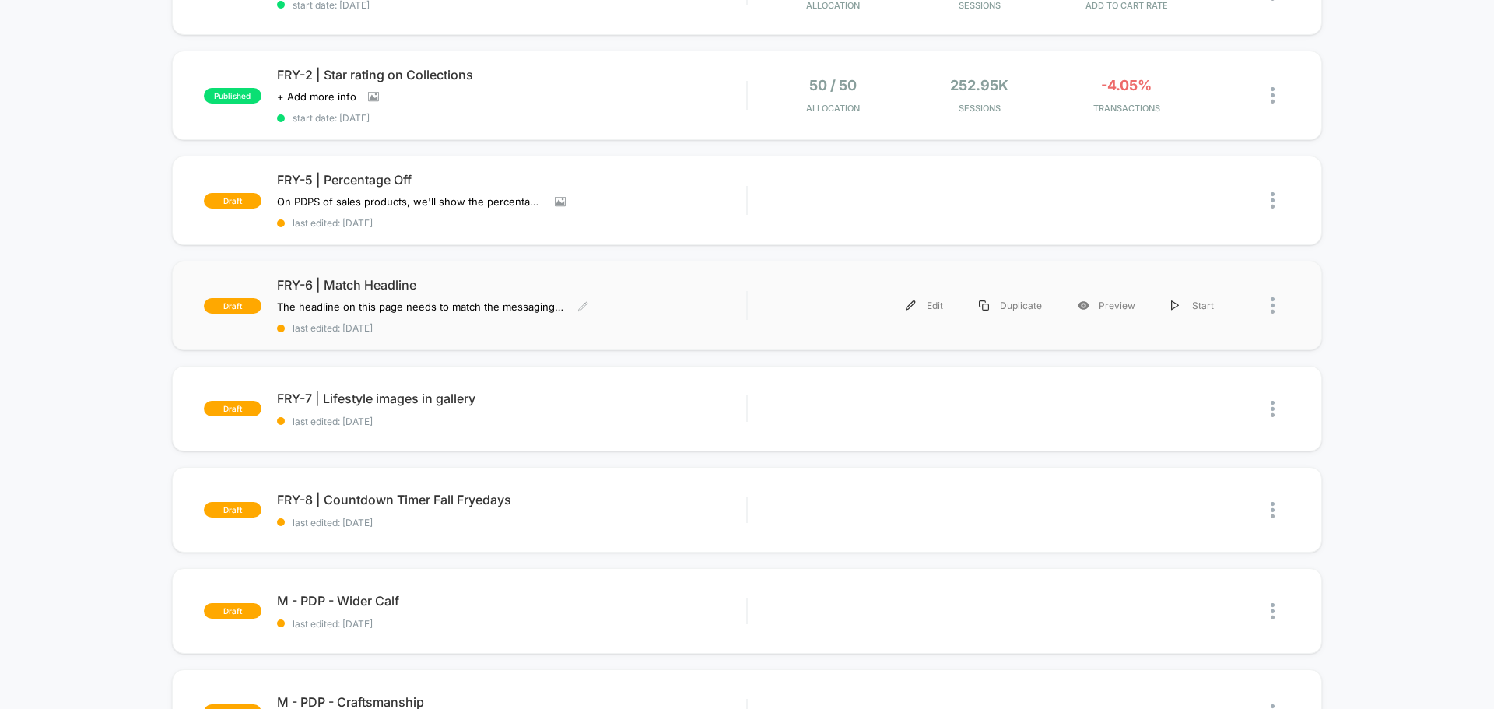
scroll to position [233, 0]
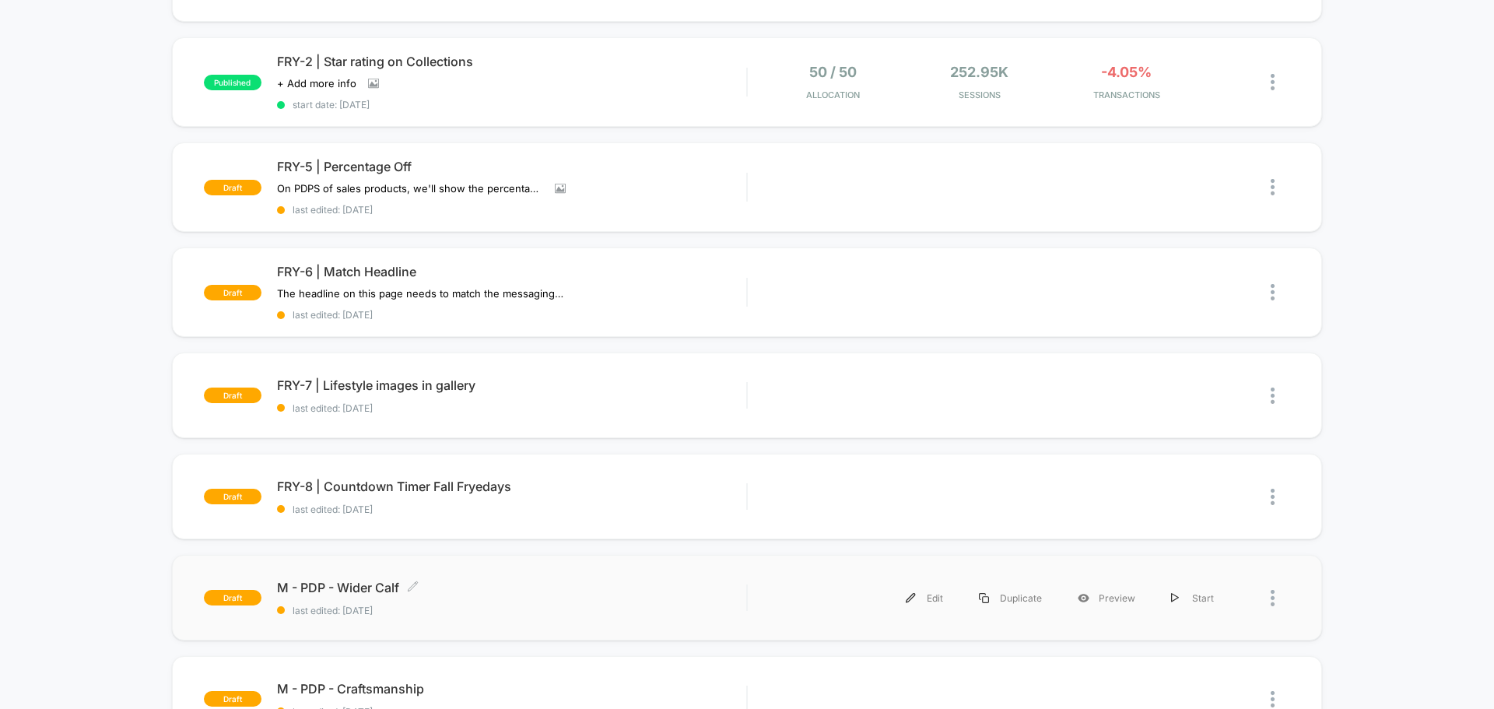
click at [661, 590] on span "M - PDP - Wider Calf Click to edit experience details" at bounding box center [511, 588] width 469 height 16
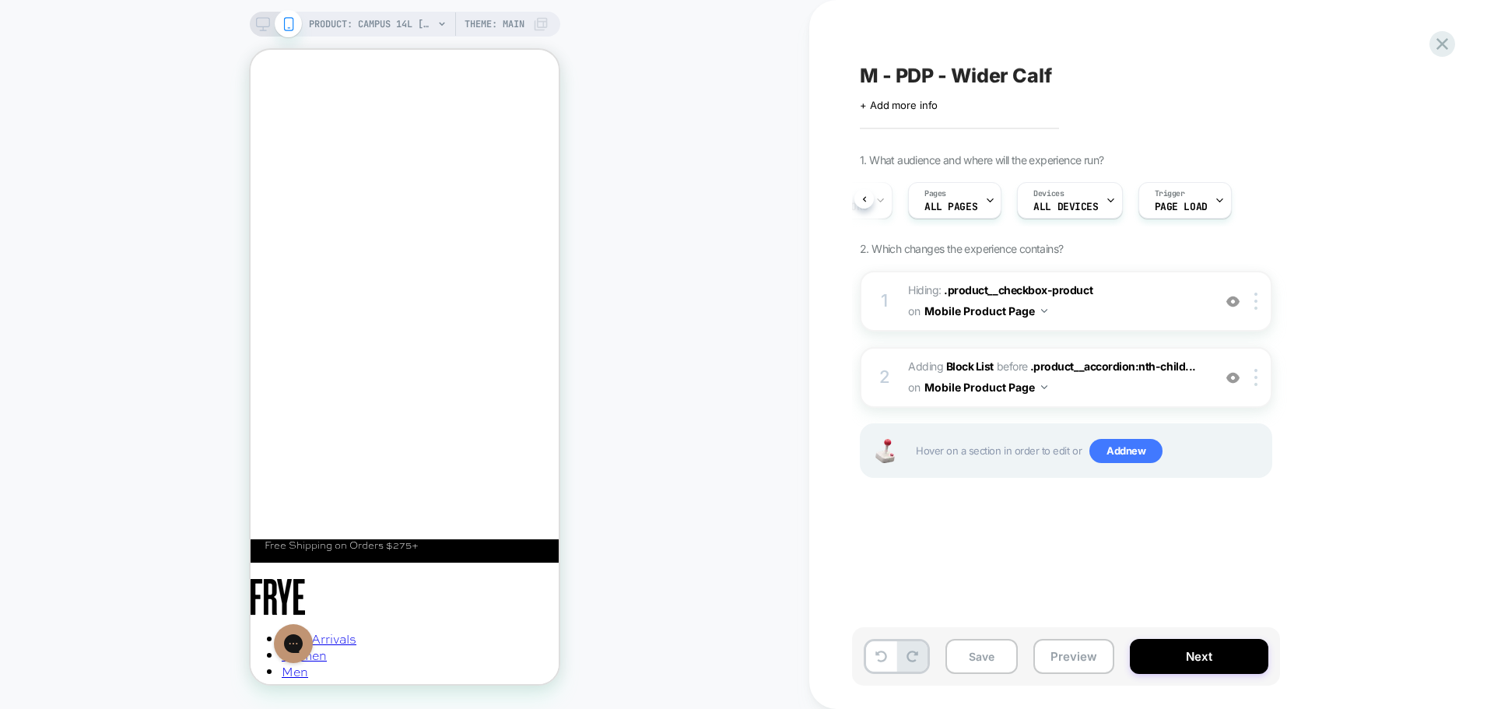
scroll to position [0, 80]
click at [1256, 303] on img at bounding box center [1255, 301] width 3 height 17
click at [1256, 382] on img at bounding box center [1255, 377] width 3 height 17
click at [1365, 473] on div "1. What audience and where will the experience run? Audience All Visitors Pages…" at bounding box center [1144, 334] width 568 height 363
click at [1435, 47] on icon at bounding box center [1442, 43] width 21 height 21
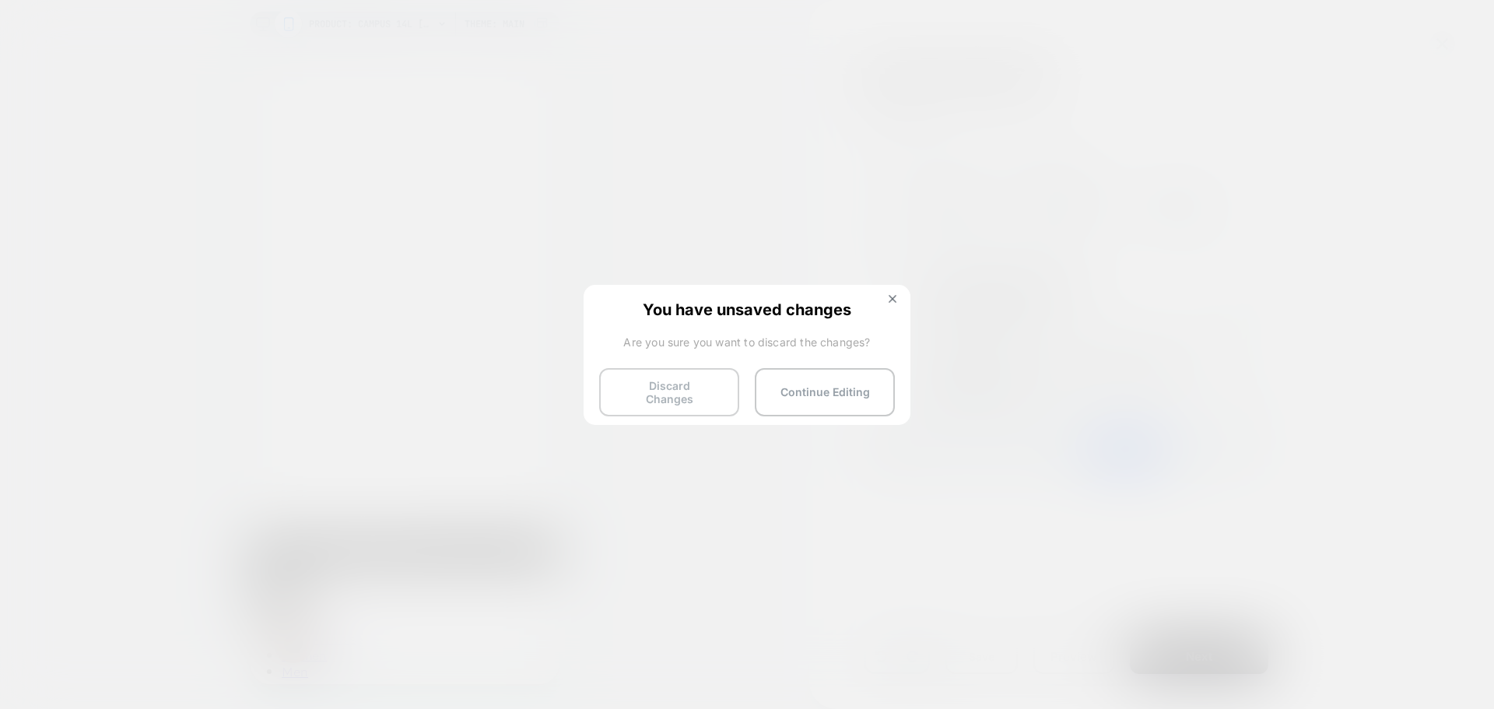
click at [701, 394] on button "Discard Changes" at bounding box center [669, 392] width 140 height 48
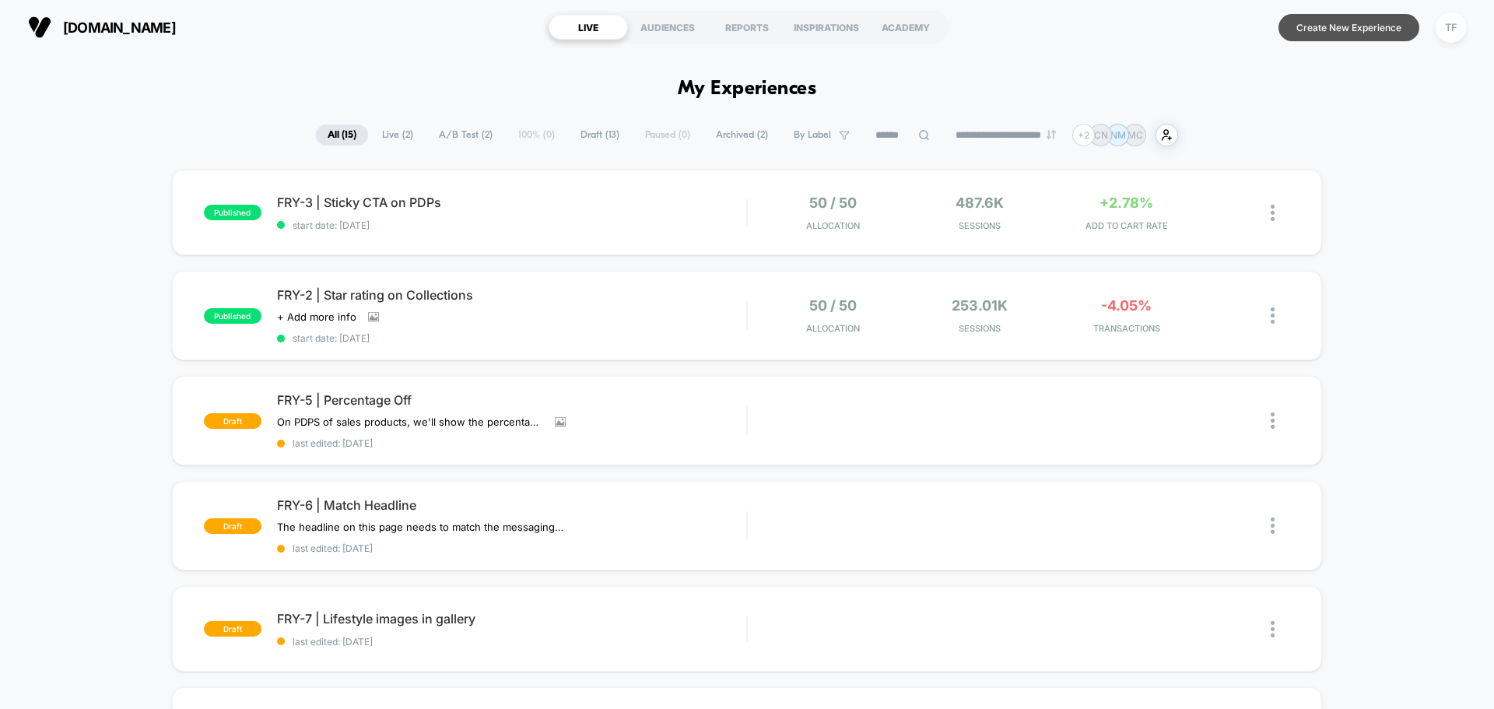
click at [1346, 34] on button "Create New Experience" at bounding box center [1348, 27] width 141 height 27
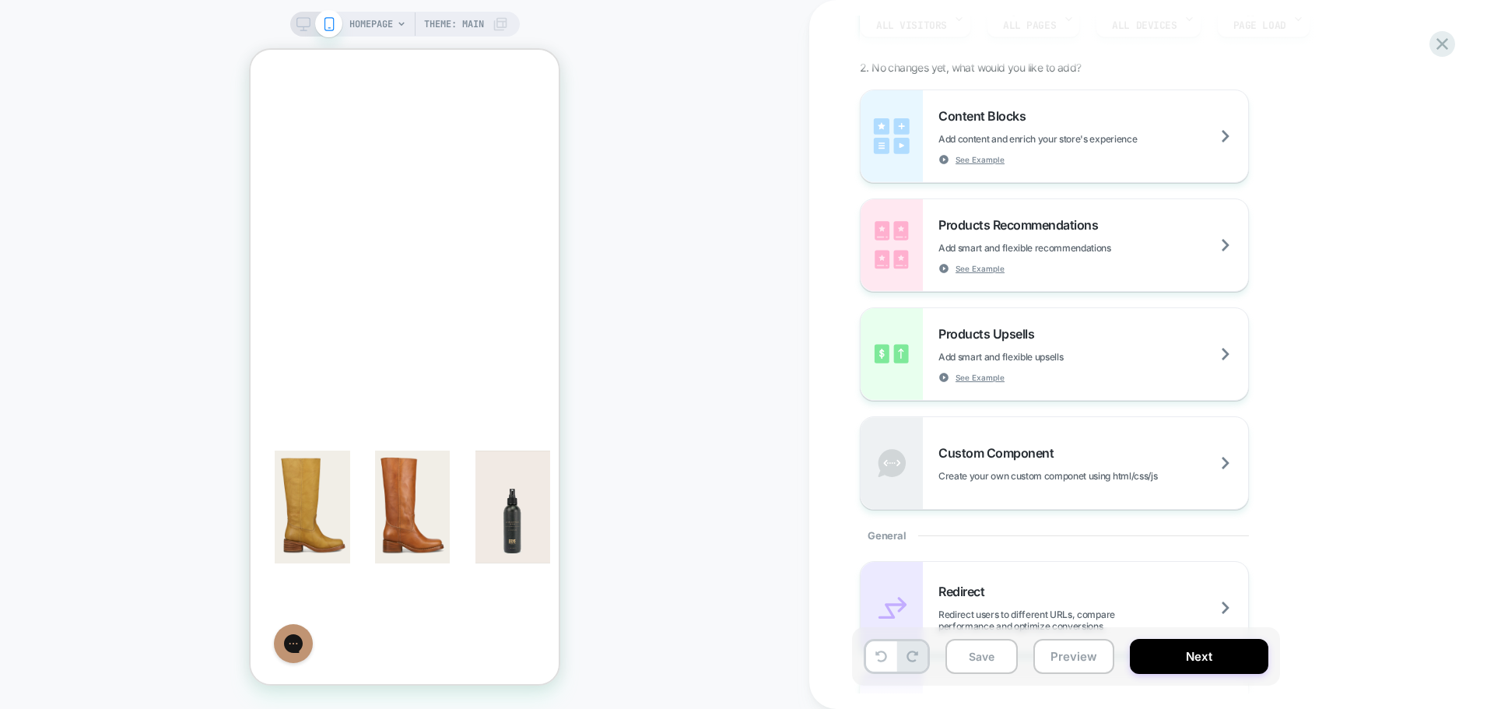
scroll to position [93, 0]
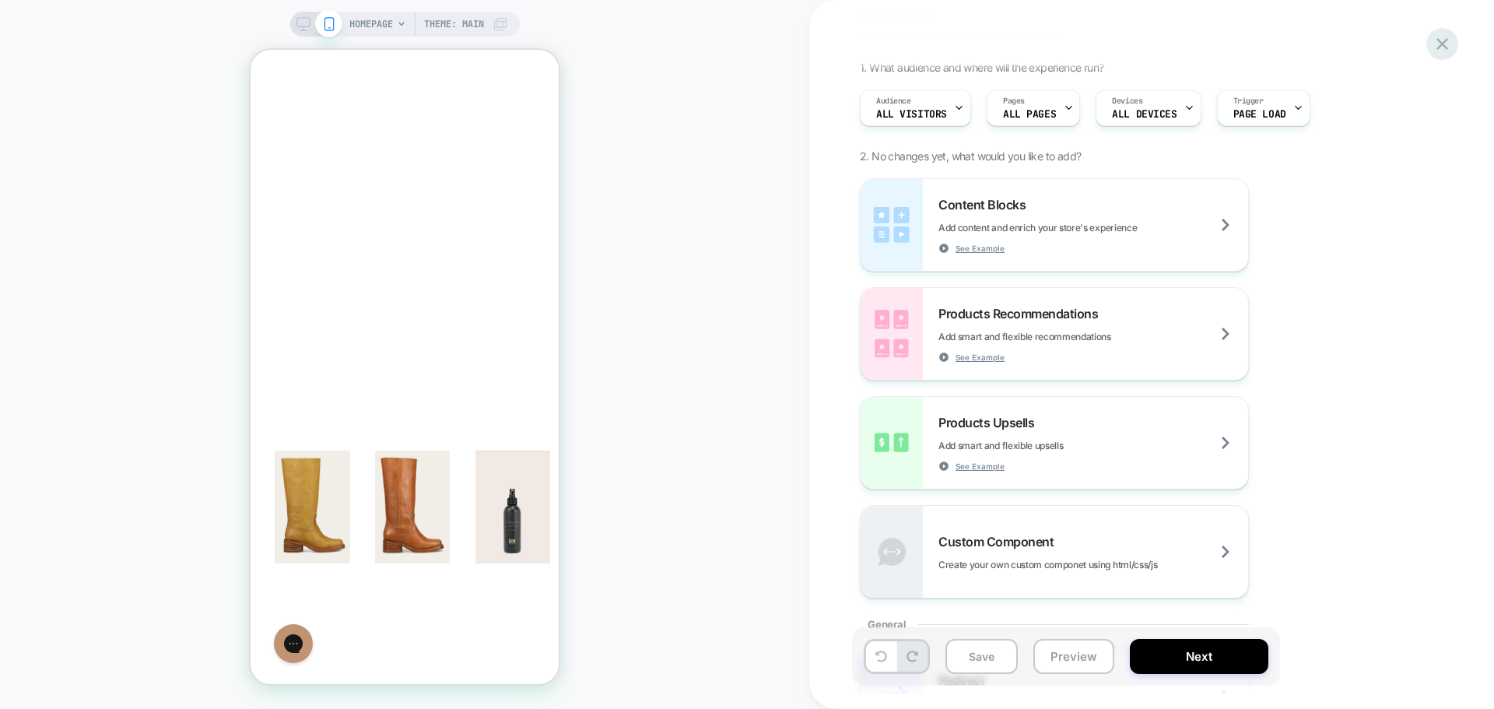
click at [1446, 44] on icon at bounding box center [1442, 43] width 21 height 21
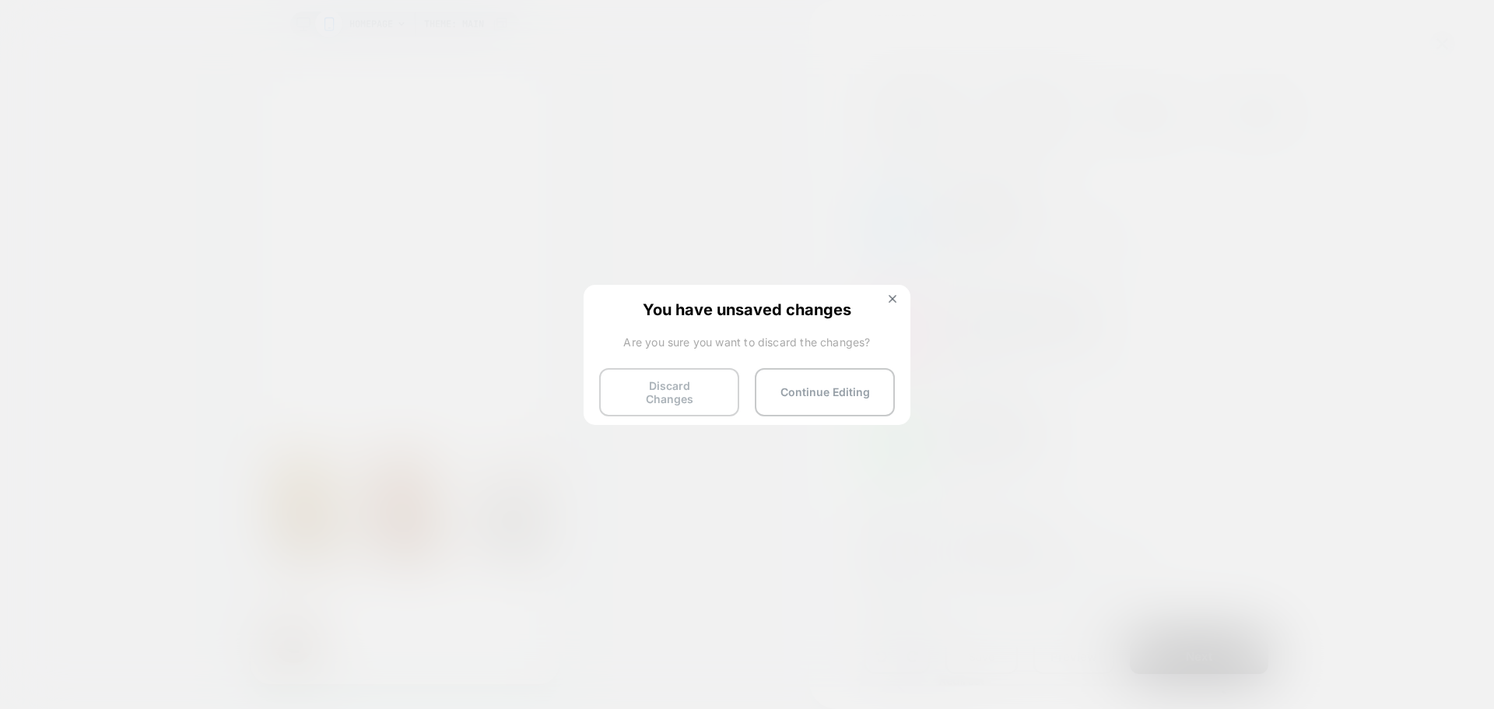
click at [695, 394] on button "Discard Changes" at bounding box center [669, 392] width 140 height 48
